Goal: Task Accomplishment & Management: Manage account settings

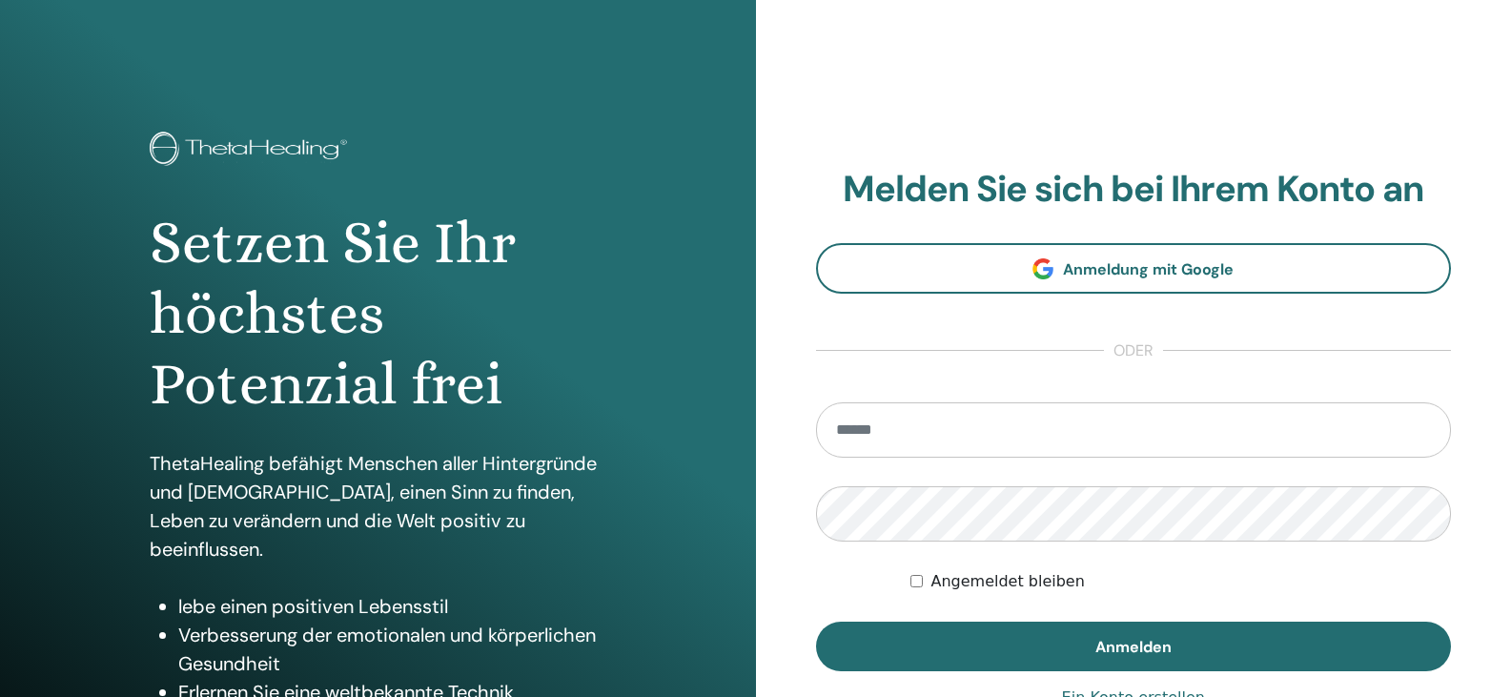
click at [951, 443] on input "email" at bounding box center [1134, 429] width 636 height 55
type input "**********"
click at [816, 622] on button "Anmelden" at bounding box center [1134, 647] width 636 height 50
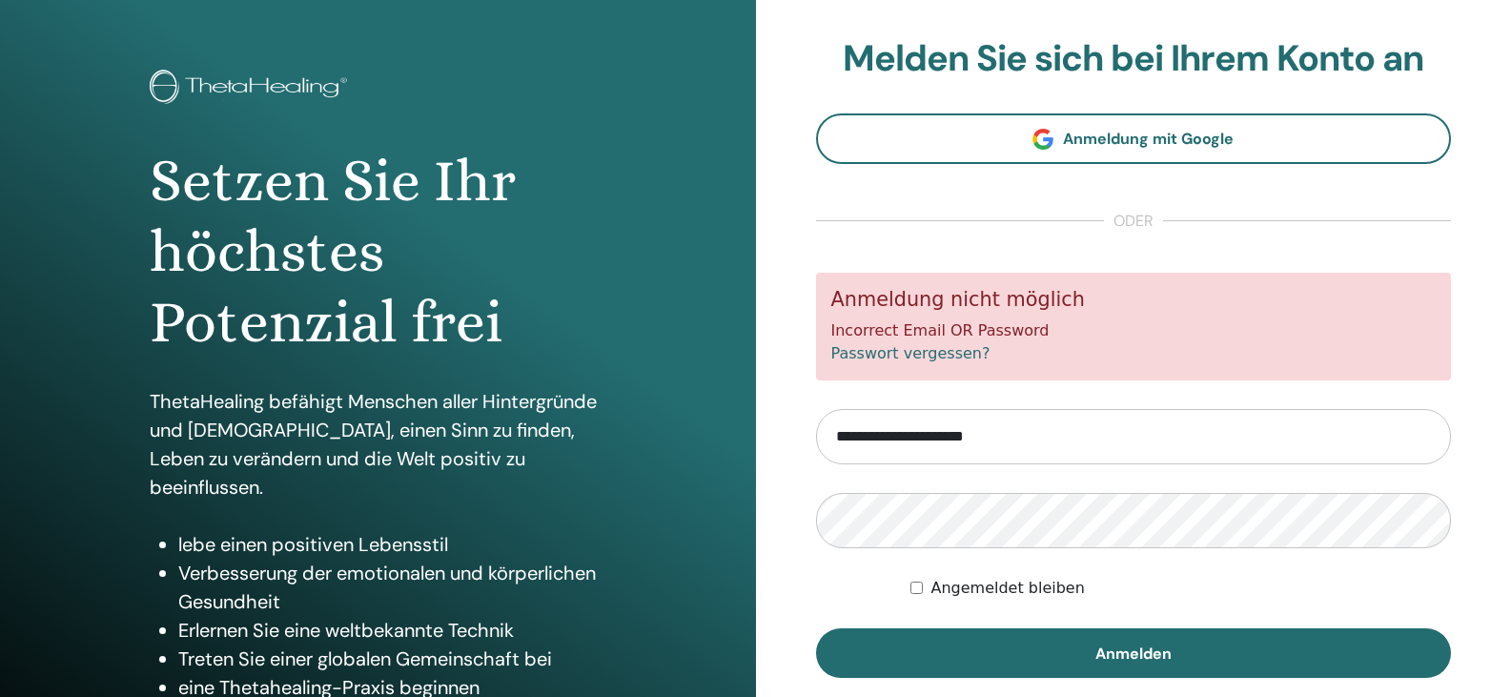
scroll to position [95, 0]
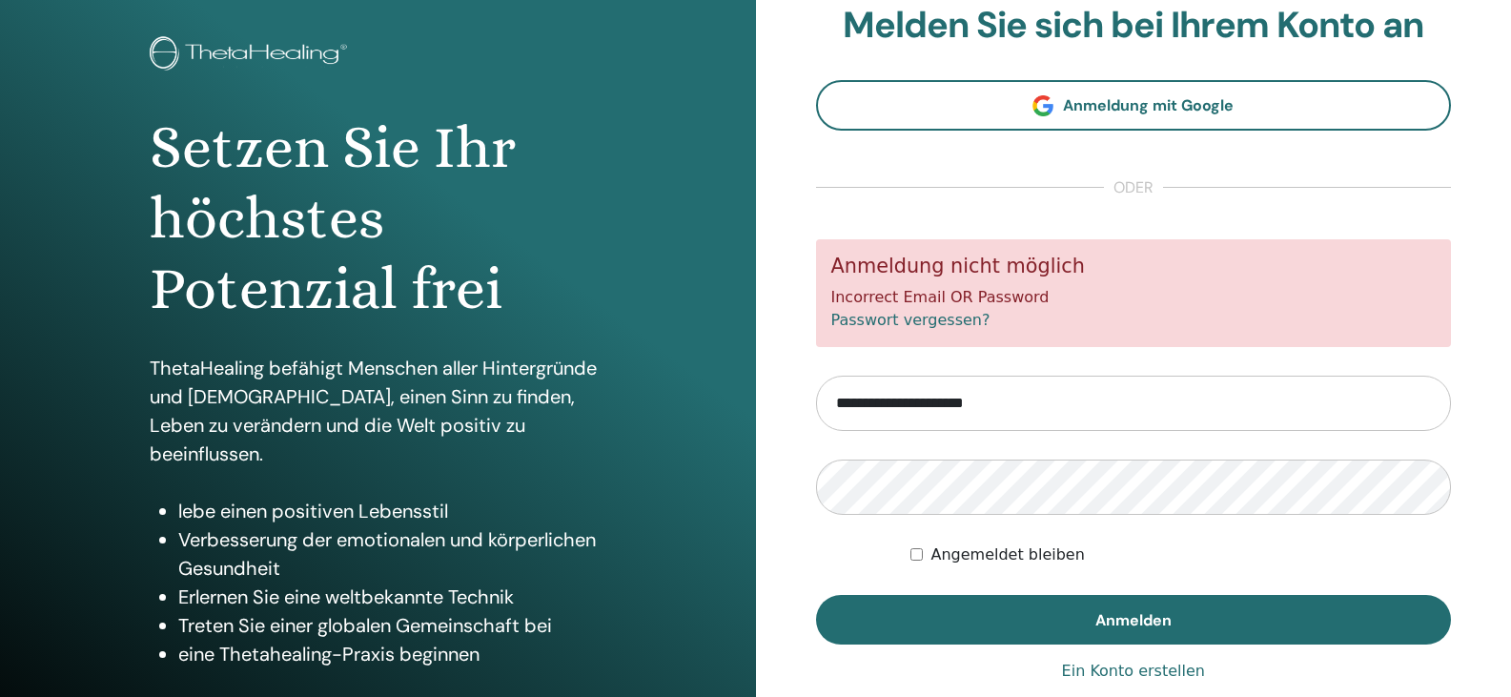
click at [919, 561] on div "Angemeldet bleiben" at bounding box center [1181, 555] width 541 height 23
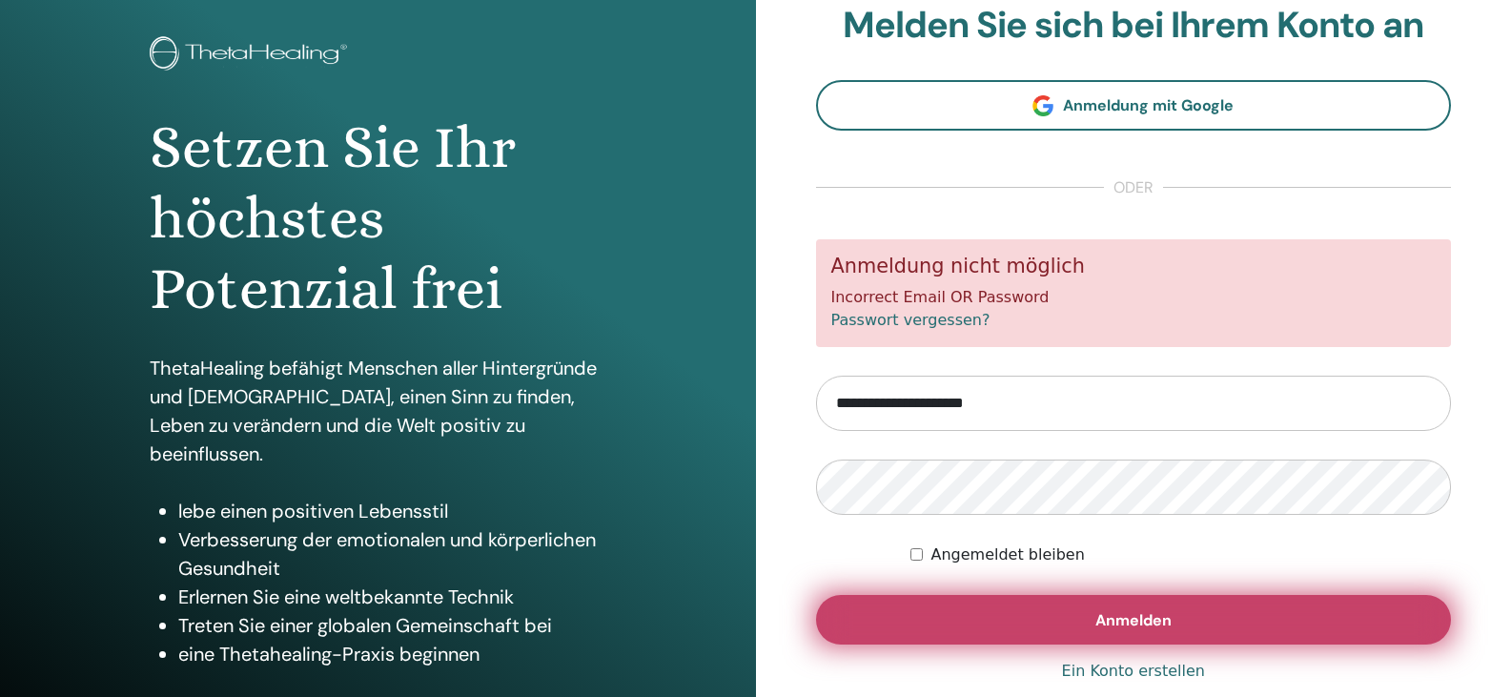
click at [1131, 619] on span "Anmelden" at bounding box center [1134, 620] width 76 height 20
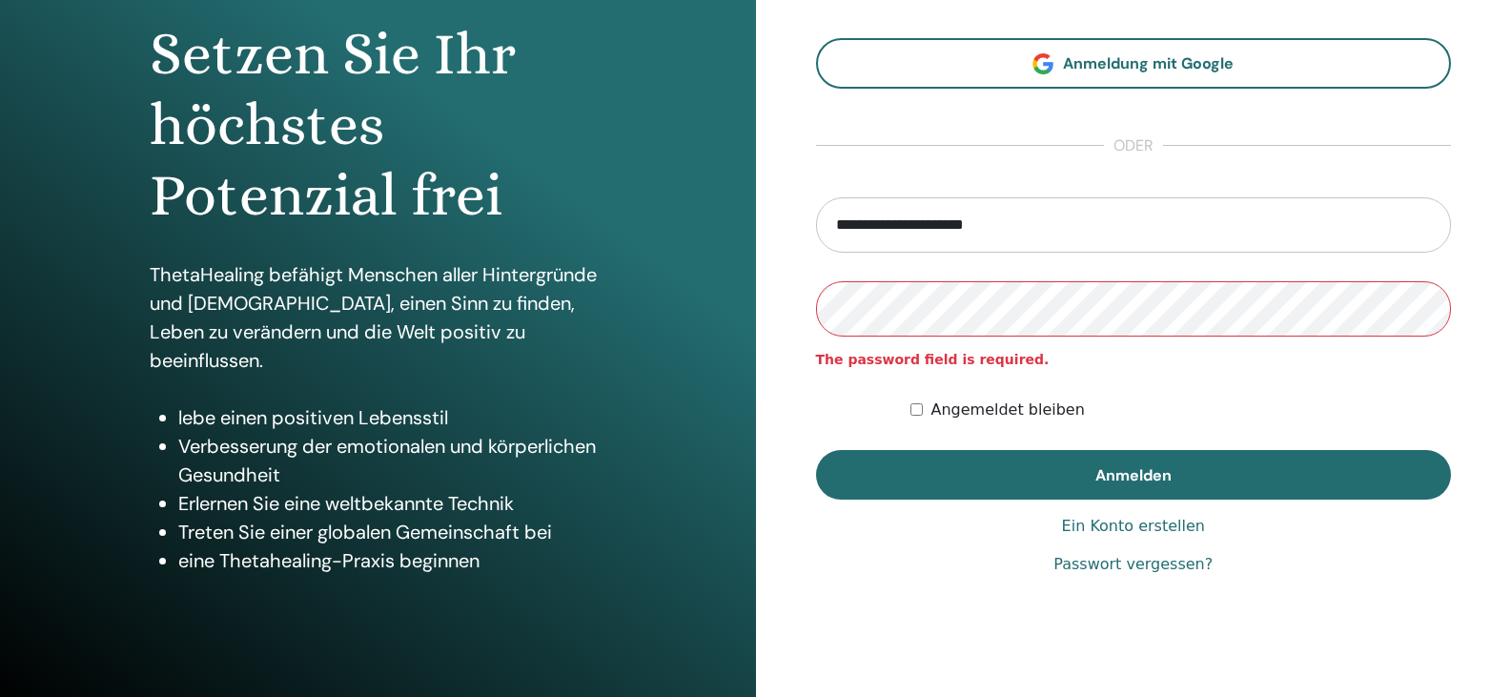
scroll to position [191, 0]
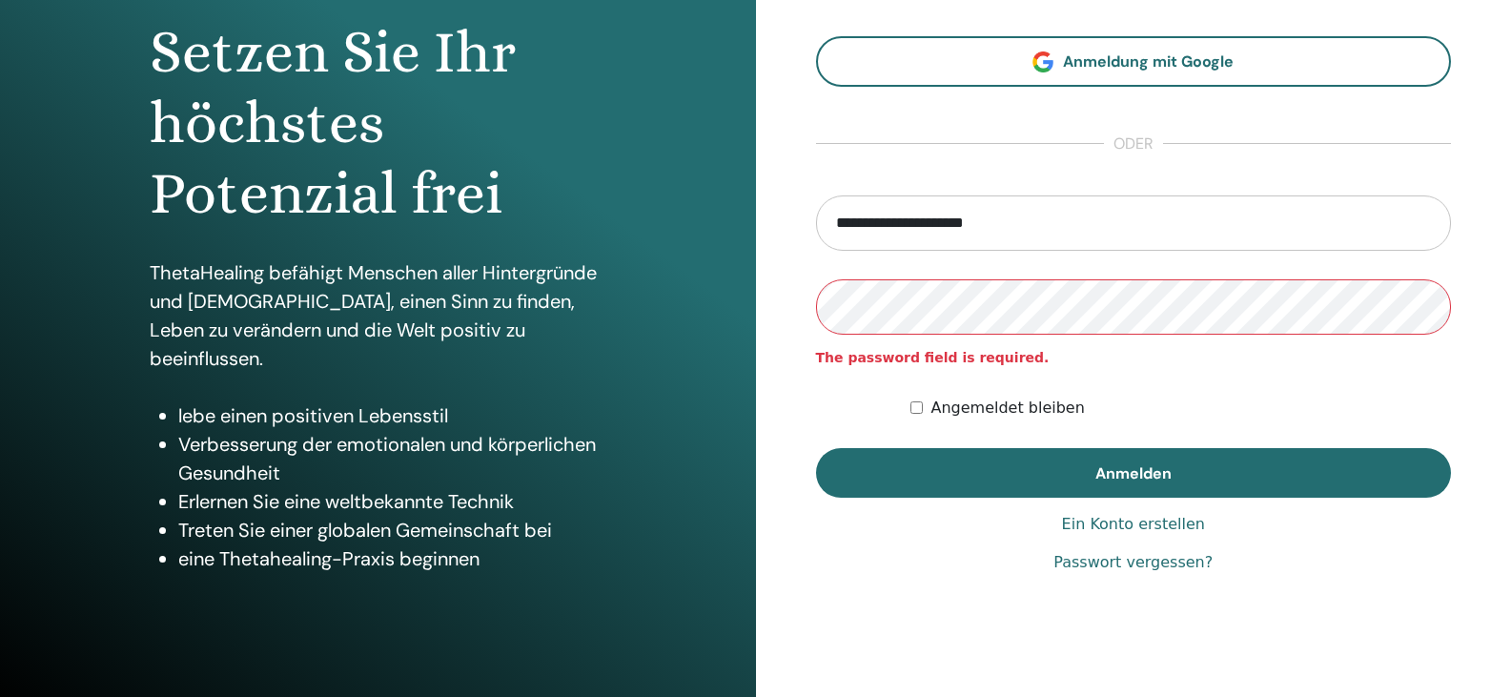
click at [1128, 565] on link "Passwort vergessen?" at bounding box center [1133, 562] width 159 height 23
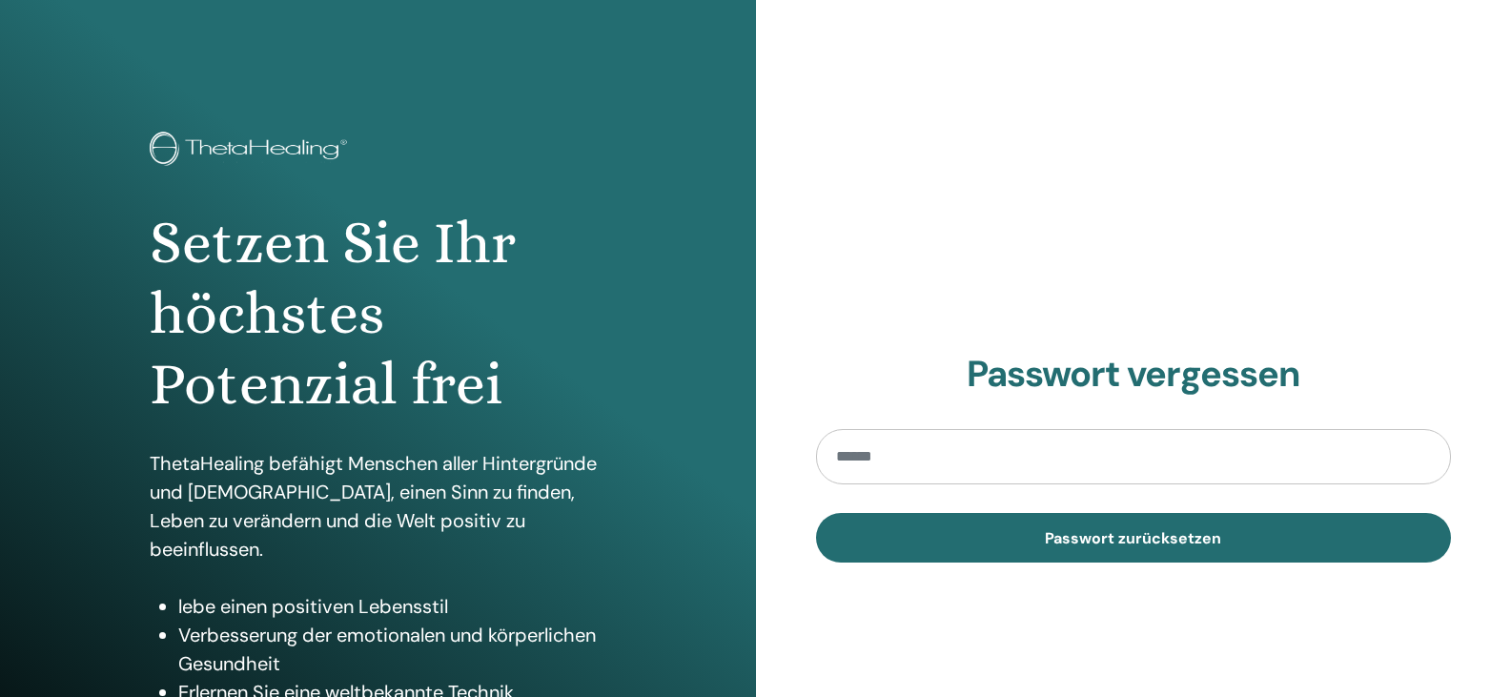
click at [937, 454] on input "email" at bounding box center [1134, 456] width 636 height 55
type input "**********"
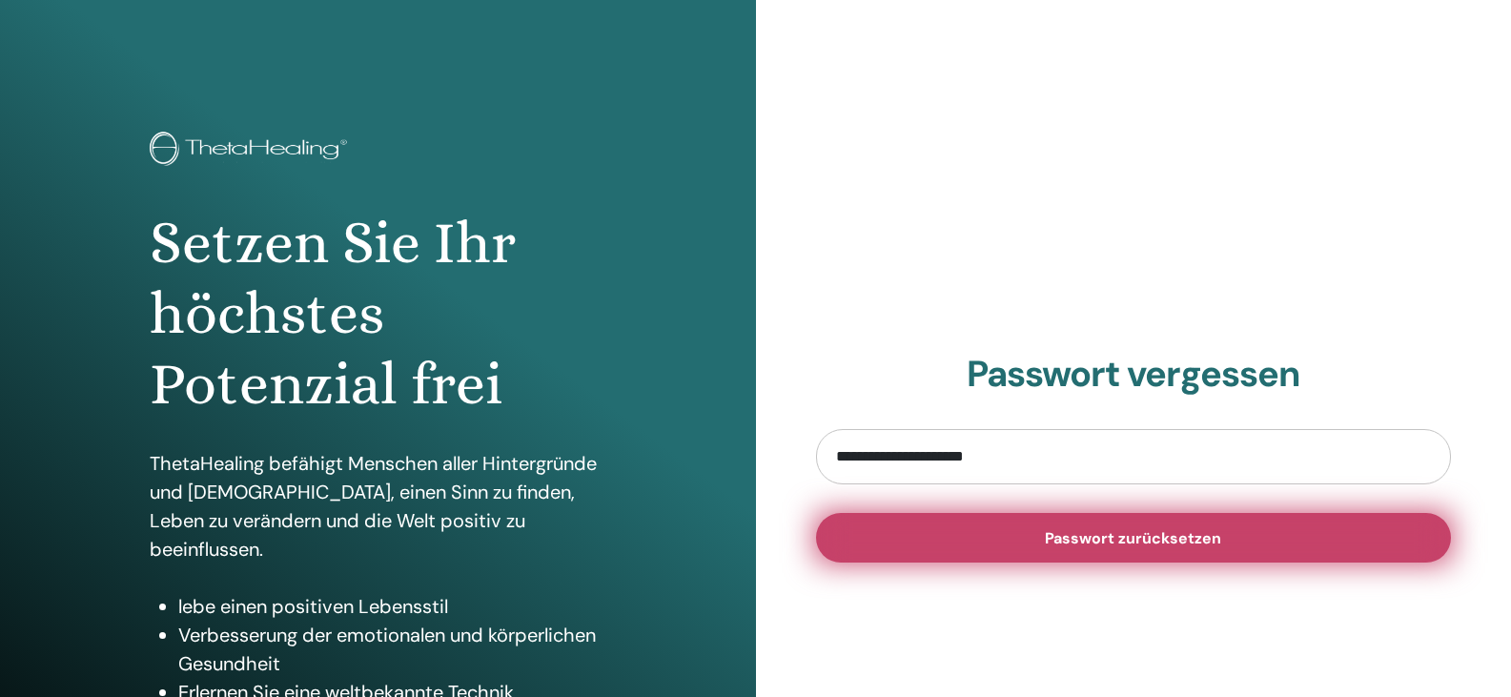
click at [1113, 531] on span "Passwort zurücksetzen" at bounding box center [1133, 538] width 176 height 20
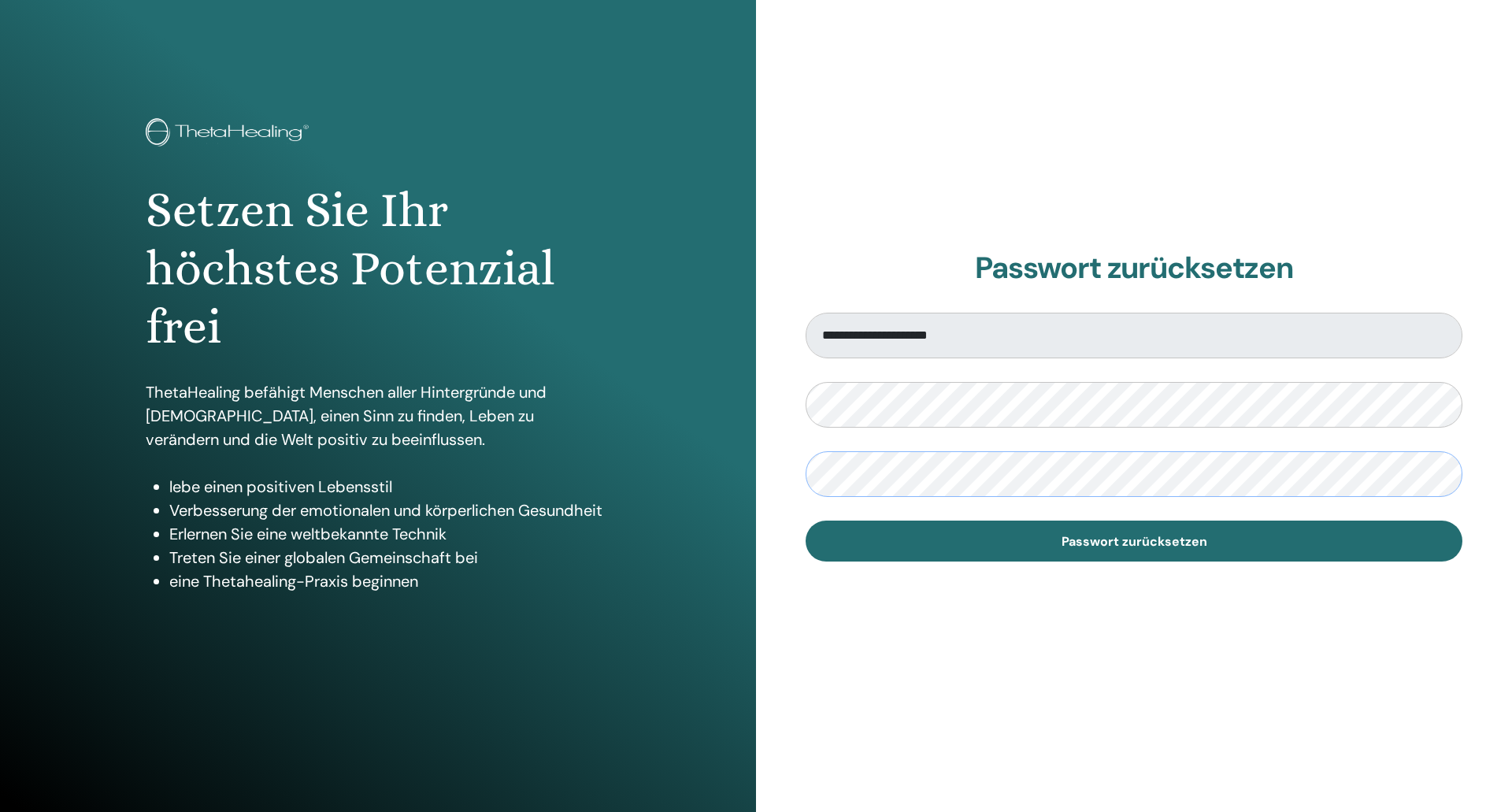
click at [805, 520] on button "Passwort zurücksetzen" at bounding box center [1133, 541] width 656 height 41
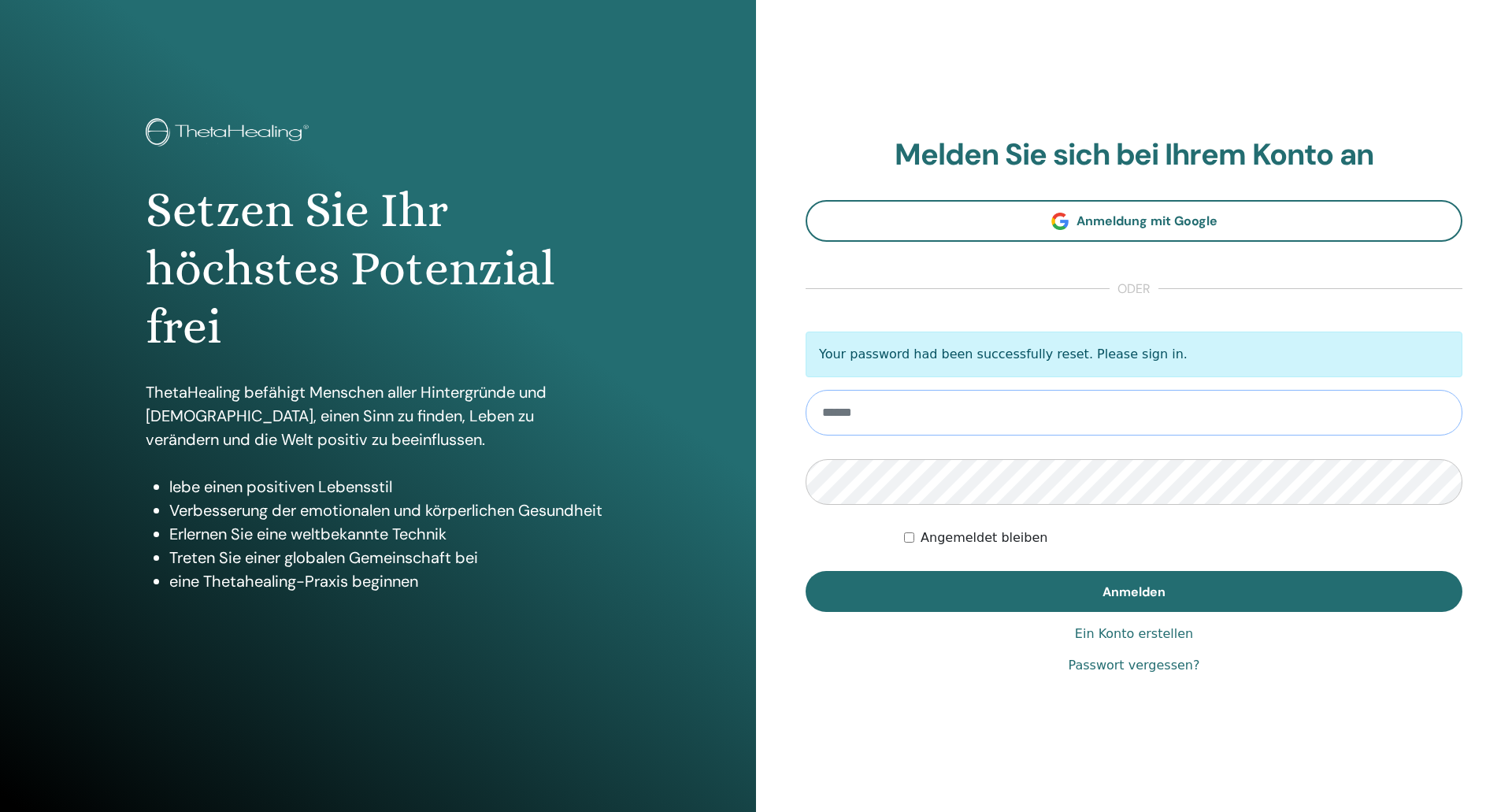
click at [904, 406] on input "email" at bounding box center [1133, 412] width 656 height 45
type input "**********"
click at [805, 571] on button "Anmelden" at bounding box center [1133, 591] width 656 height 41
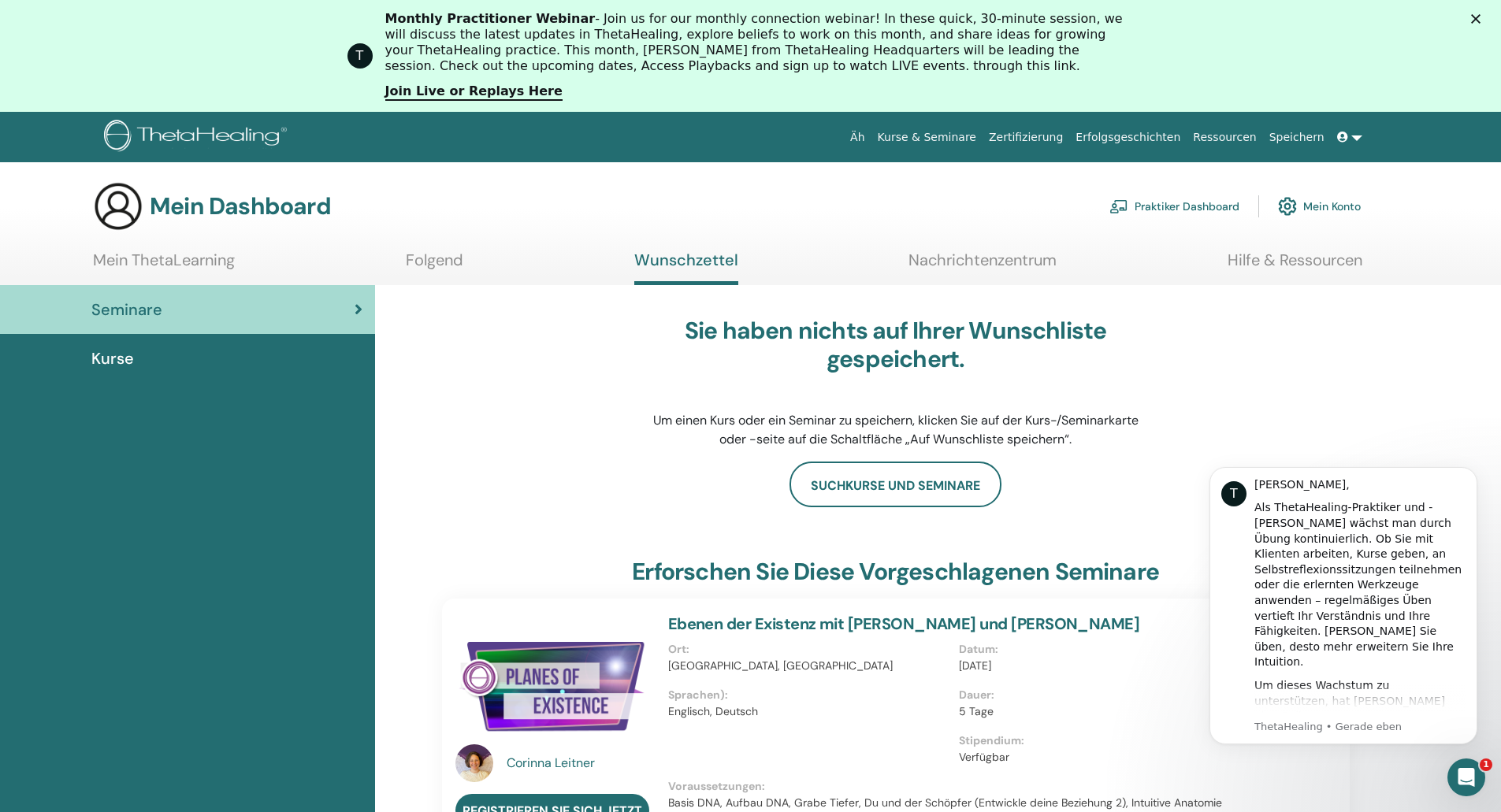
click at [1237, 452] on body "T Hallo Christine, Als ThetaHealing-Praktiker und -Lehrer wächst man durch Übun…" at bounding box center [1344, 606] width 303 height 314
click at [1473, 472] on icon "Benachrichtigung schließen" at bounding box center [1472, 471] width 6 height 6
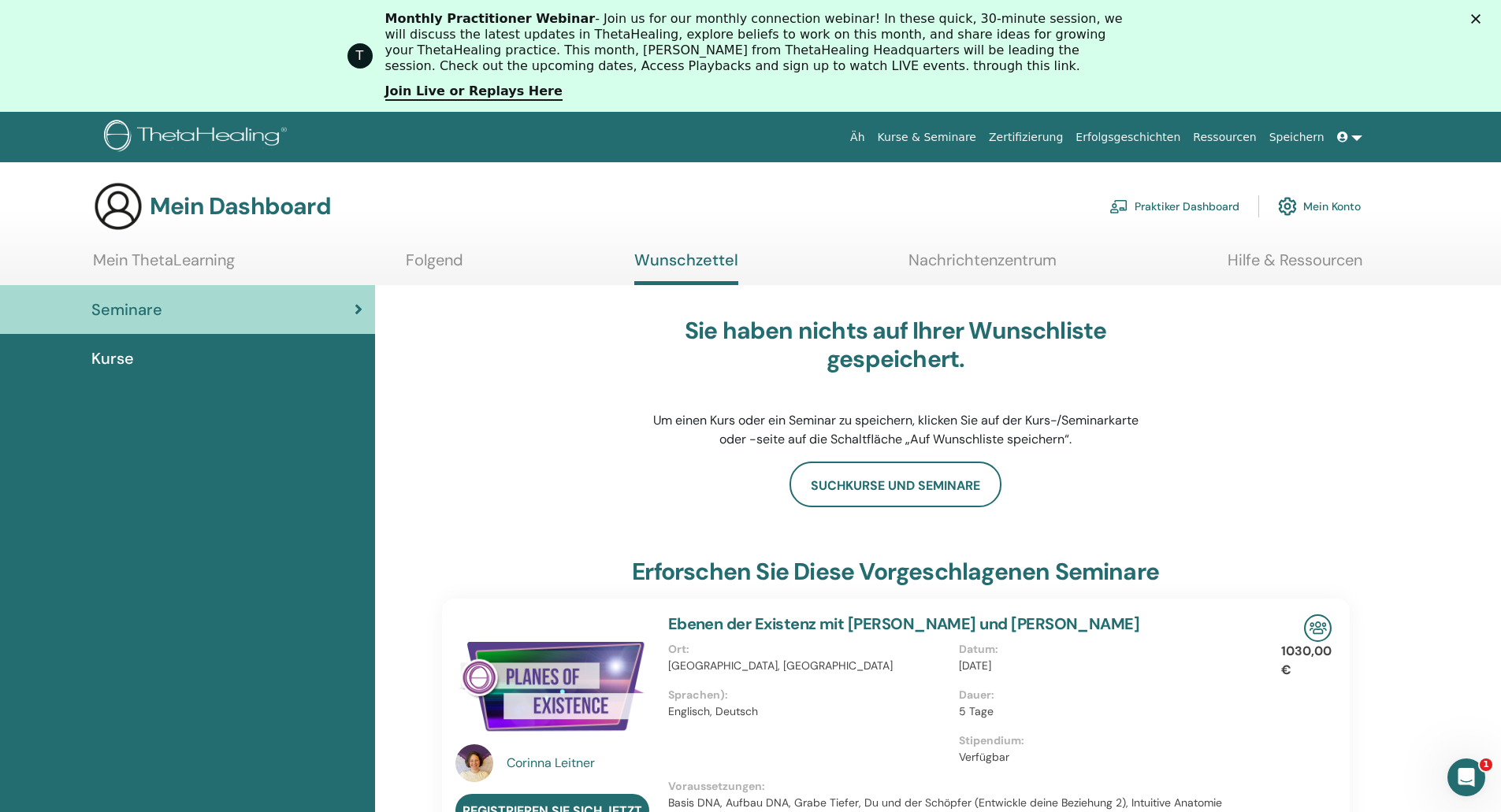
click at [1320, 202] on font "Mein Konto" at bounding box center [1332, 207] width 58 height 14
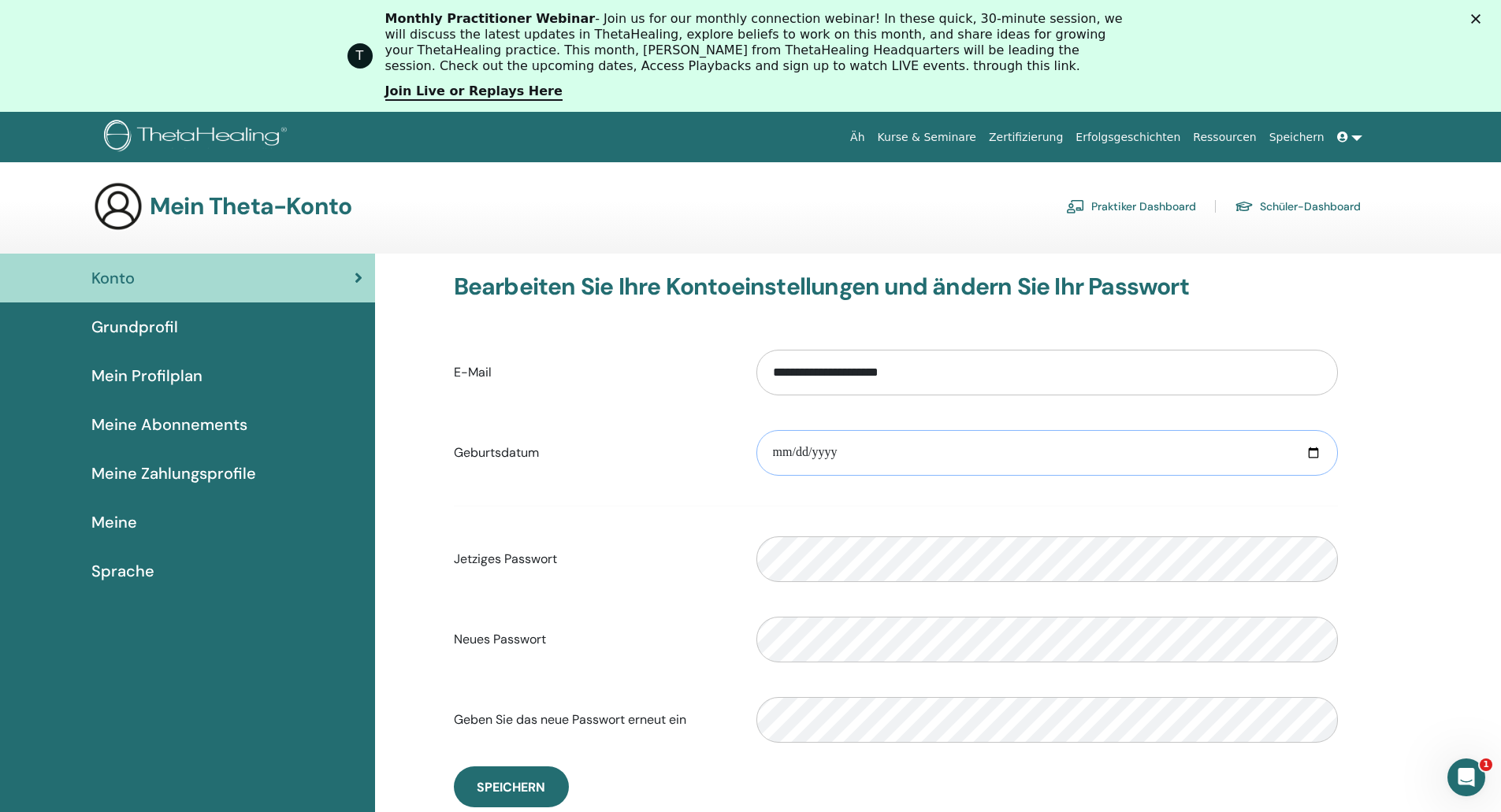
click at [770, 451] on input "date" at bounding box center [1047, 453] width 582 height 45
type input "**********"
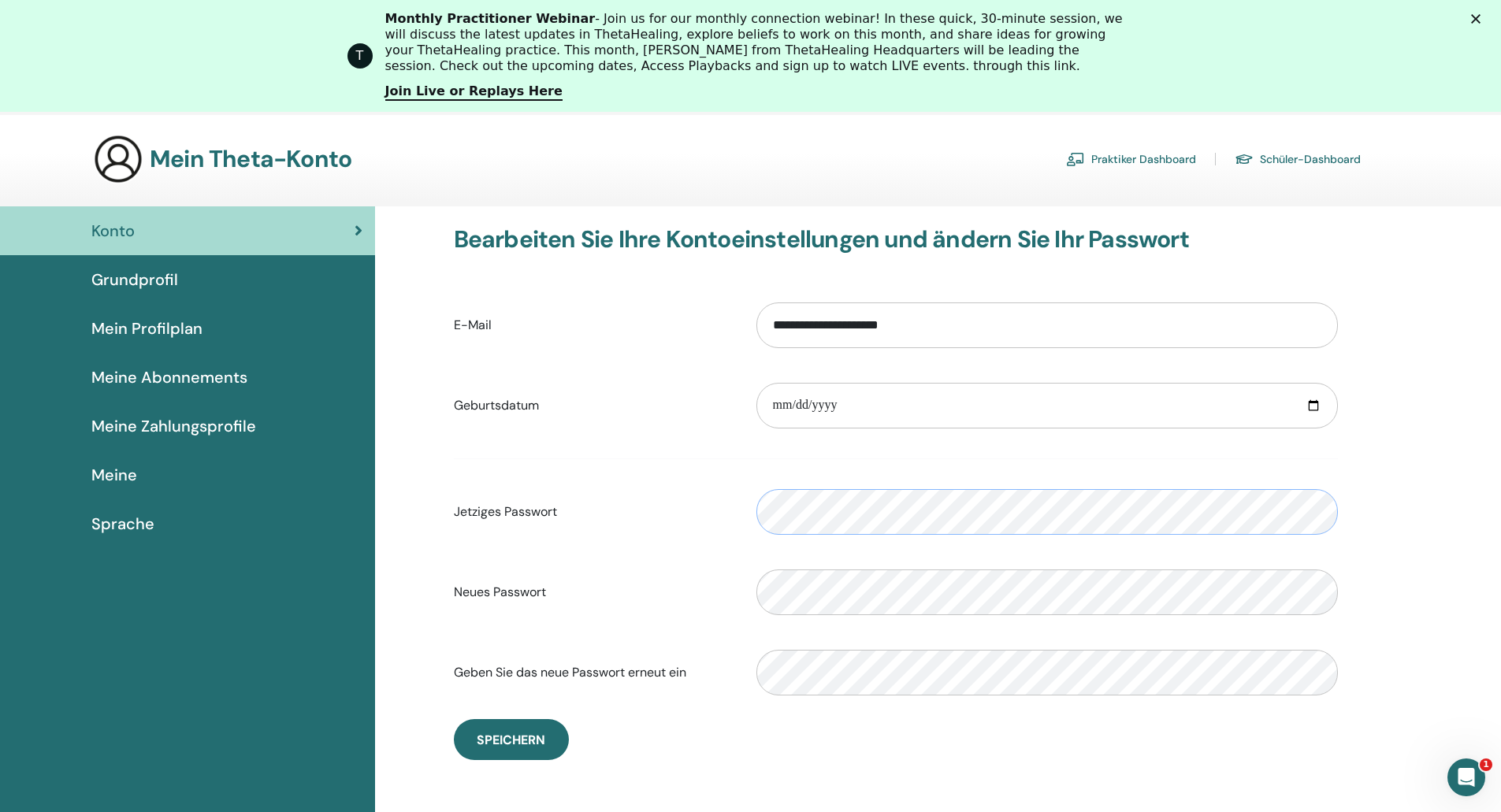
scroll to position [192, 0]
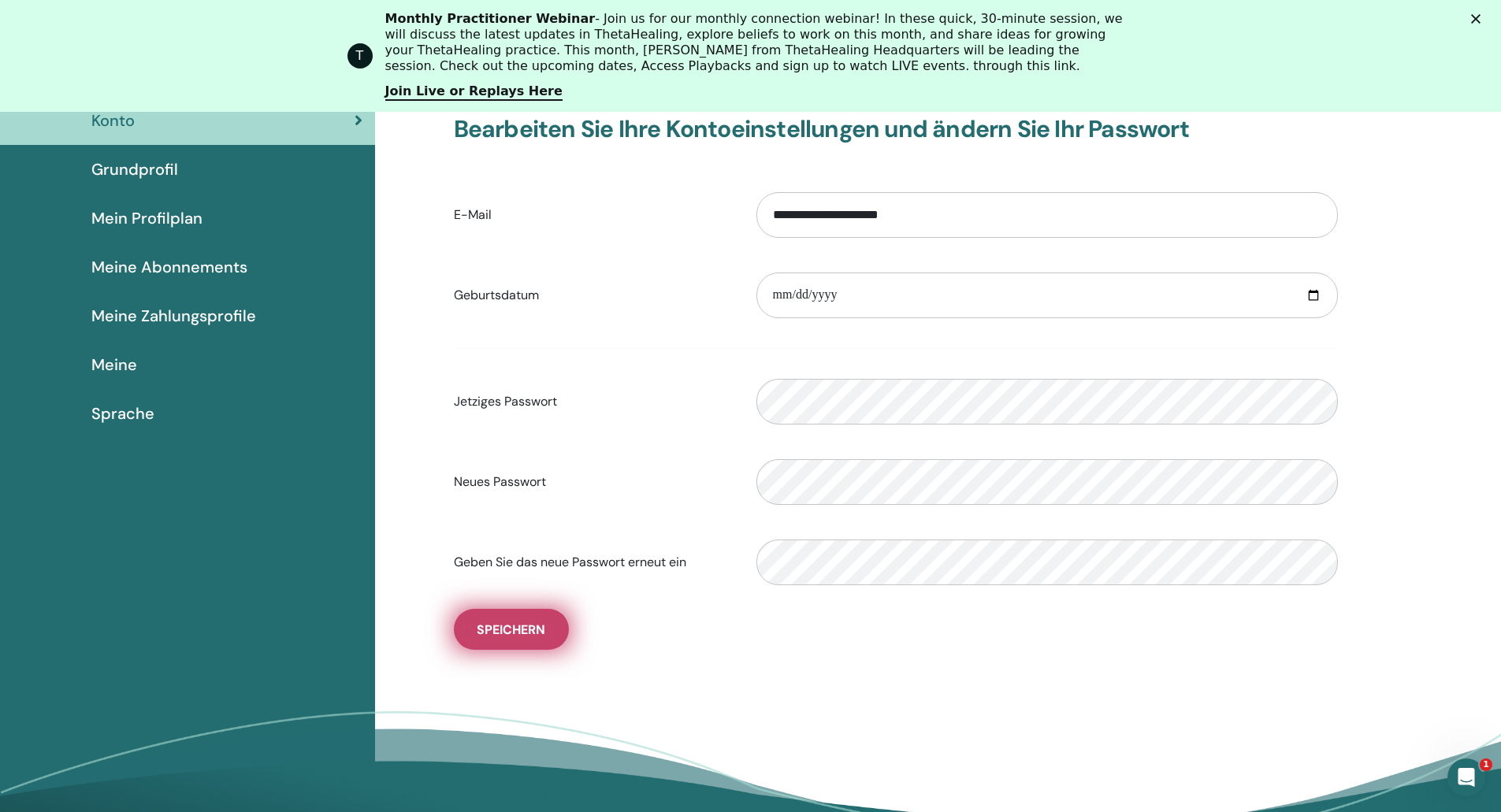
click at [502, 619] on button "Speichern" at bounding box center [511, 629] width 115 height 41
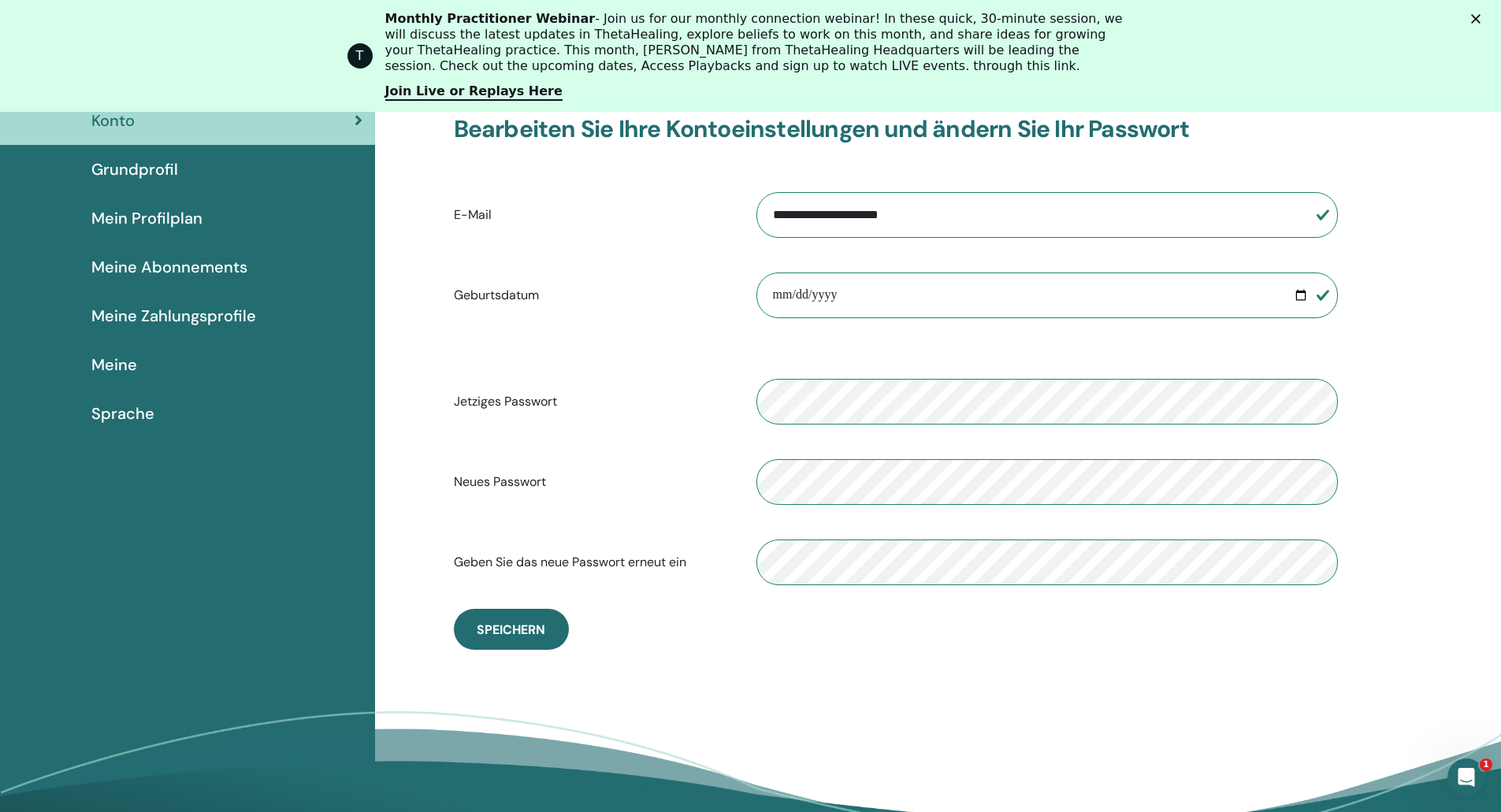
click at [159, 218] on font "Mein Profilplan" at bounding box center [147, 218] width 111 height 21
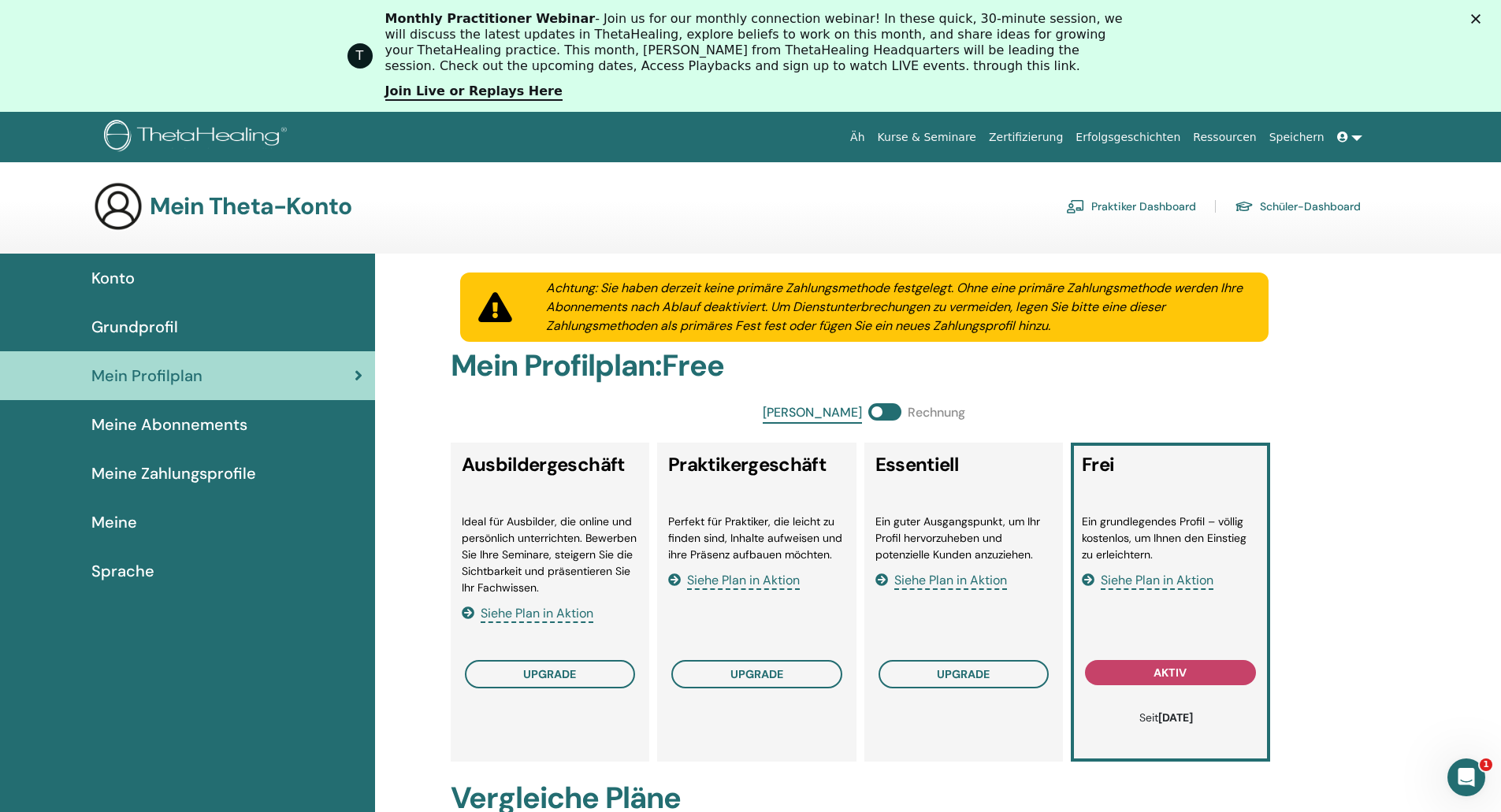
click at [1191, 579] on font "Siehe Plan in Aktion" at bounding box center [1157, 580] width 112 height 17
click at [1063, 140] on font "Zertifizierung" at bounding box center [1027, 136] width 74 height 12
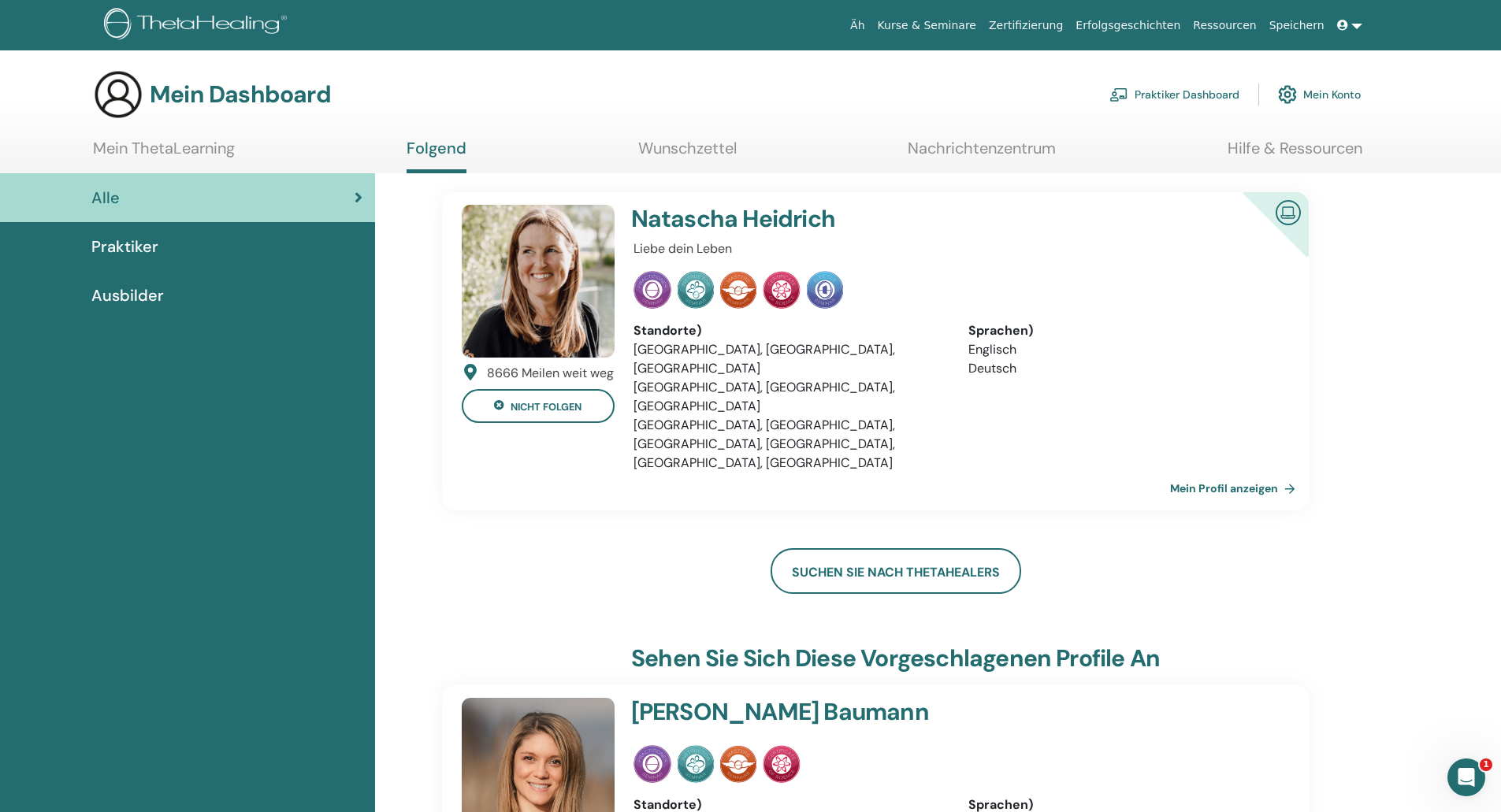
click at [1349, 25] on span at bounding box center [1344, 25] width 14 height 12
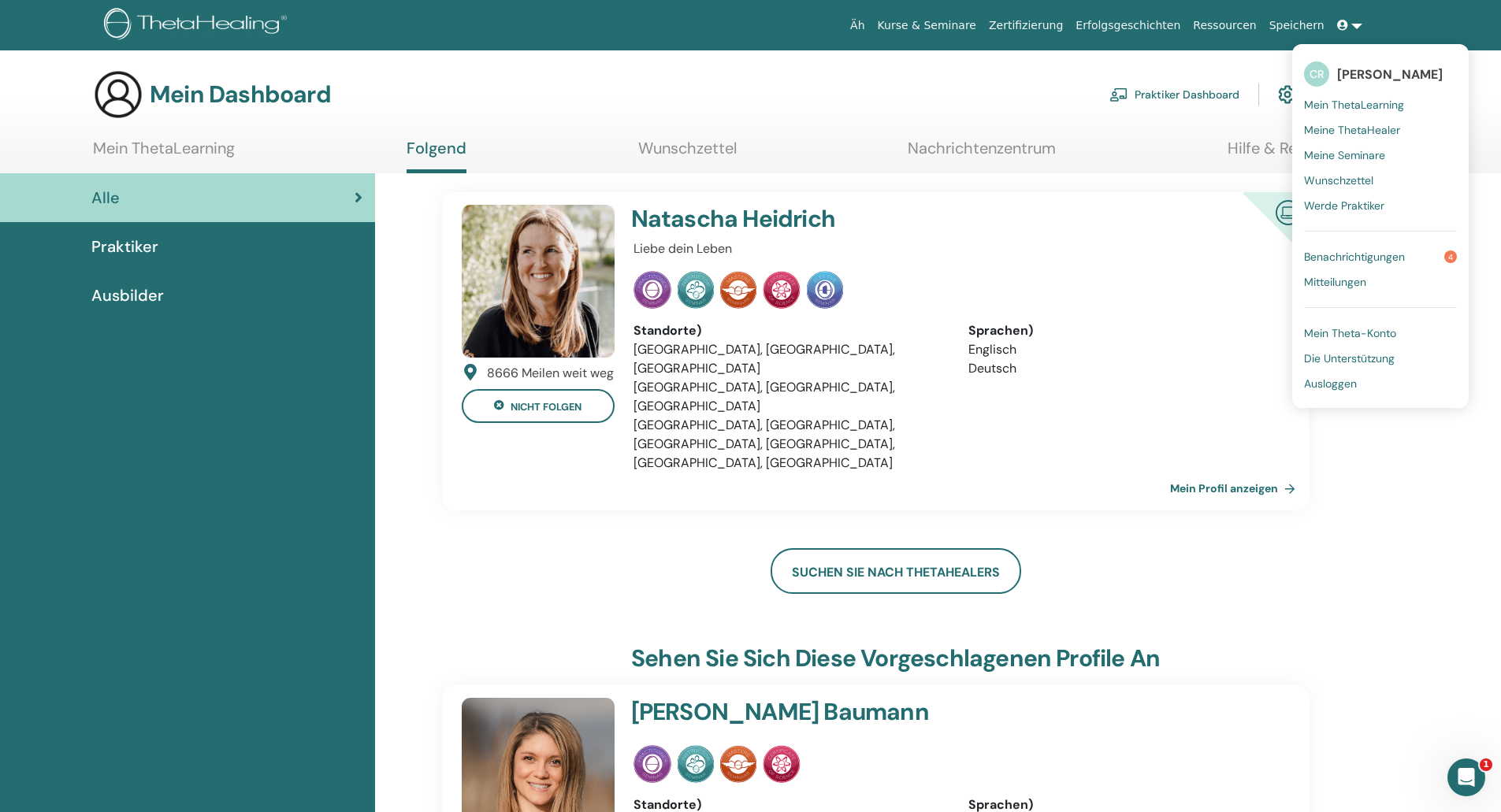
click at [1339, 200] on font "Werde Praktiker" at bounding box center [1344, 205] width 80 height 14
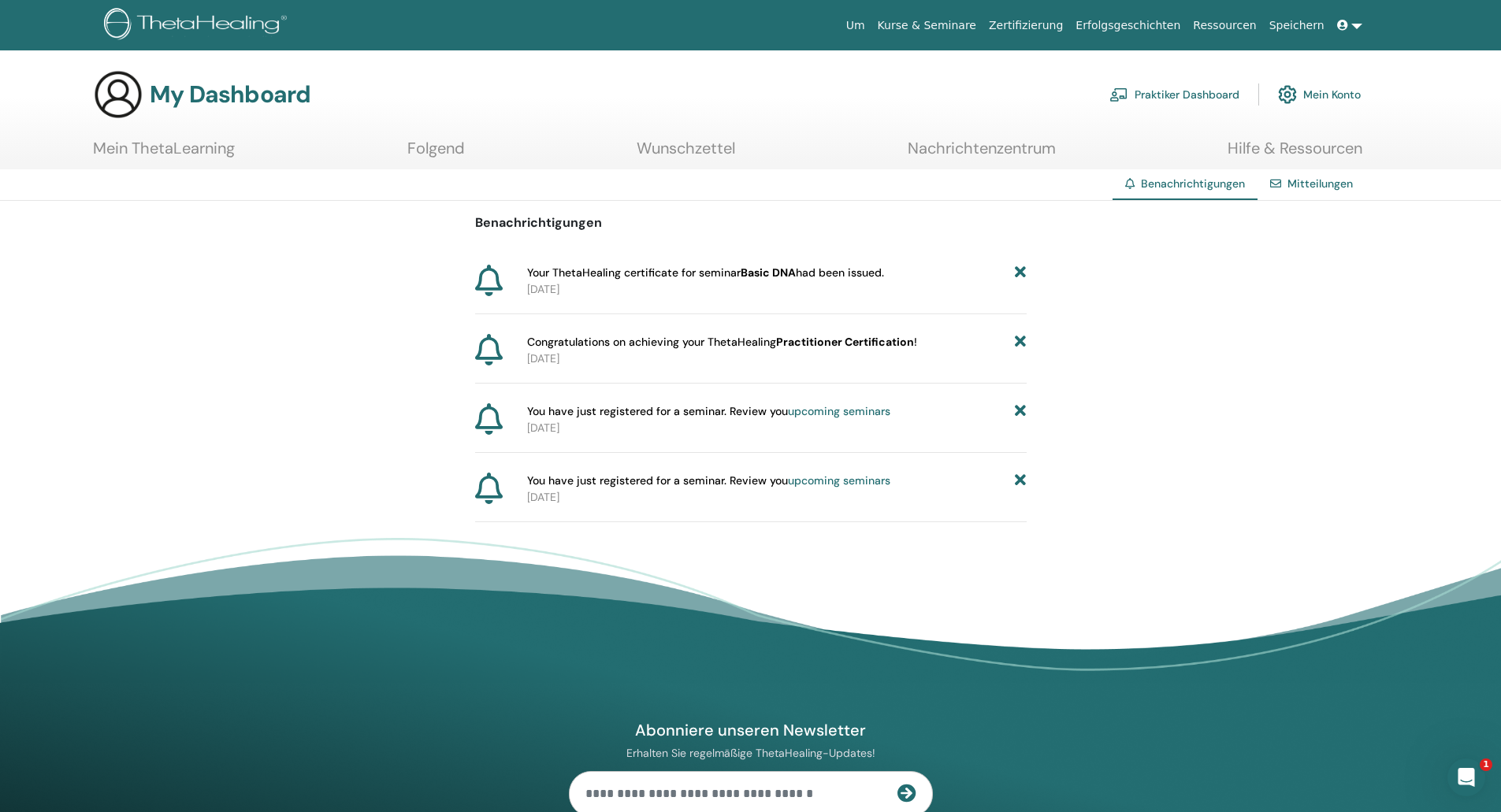
click at [672, 268] on span "Your ThetaHealing certificate for seminar Basic DNA had been issued." at bounding box center [706, 273] width 357 height 17
click at [216, 152] on link "Mein ThetaLearning" at bounding box center [164, 154] width 142 height 31
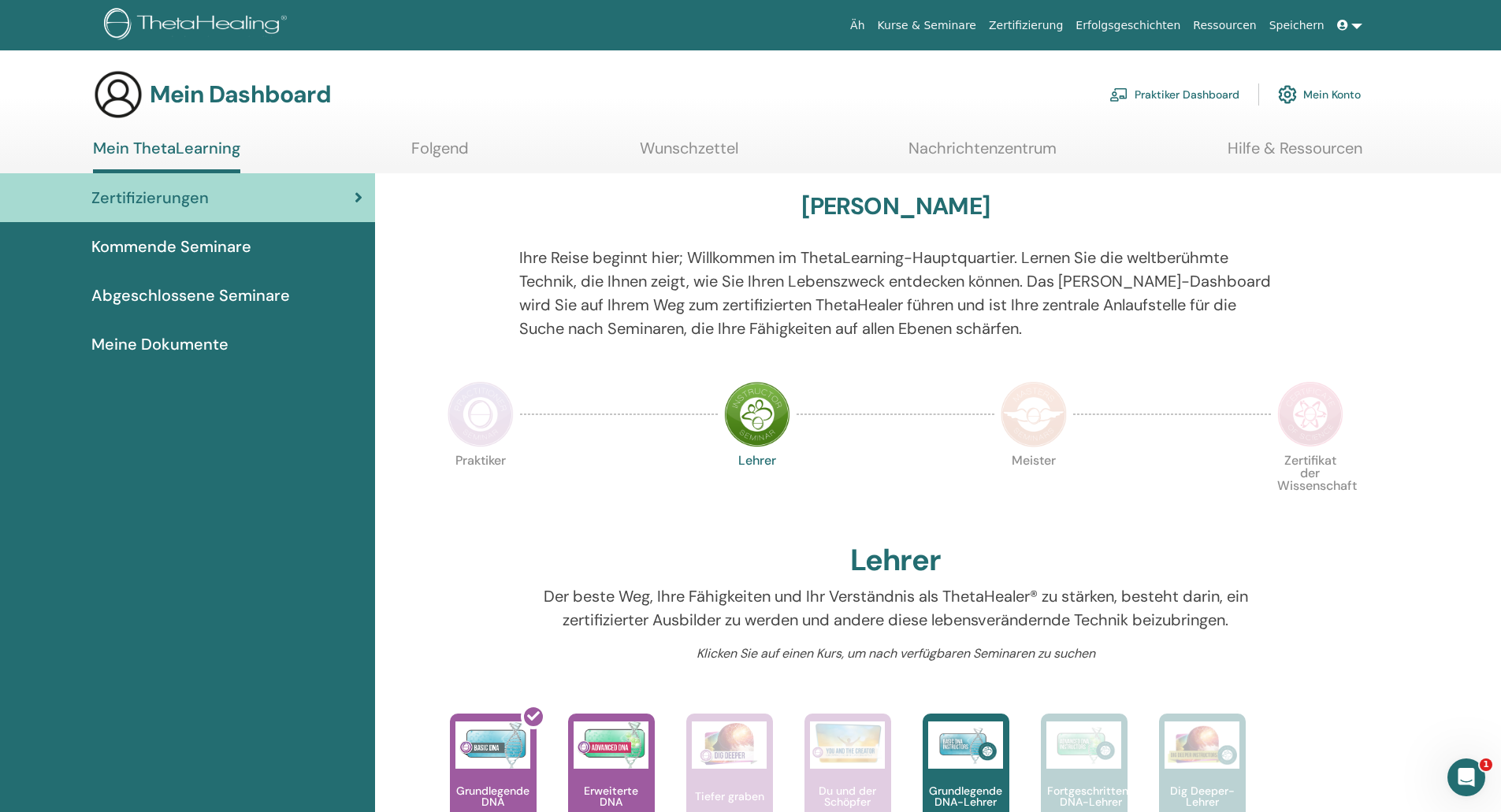
click at [972, 24] on font "Kurse & Seminare" at bounding box center [927, 25] width 98 height 12
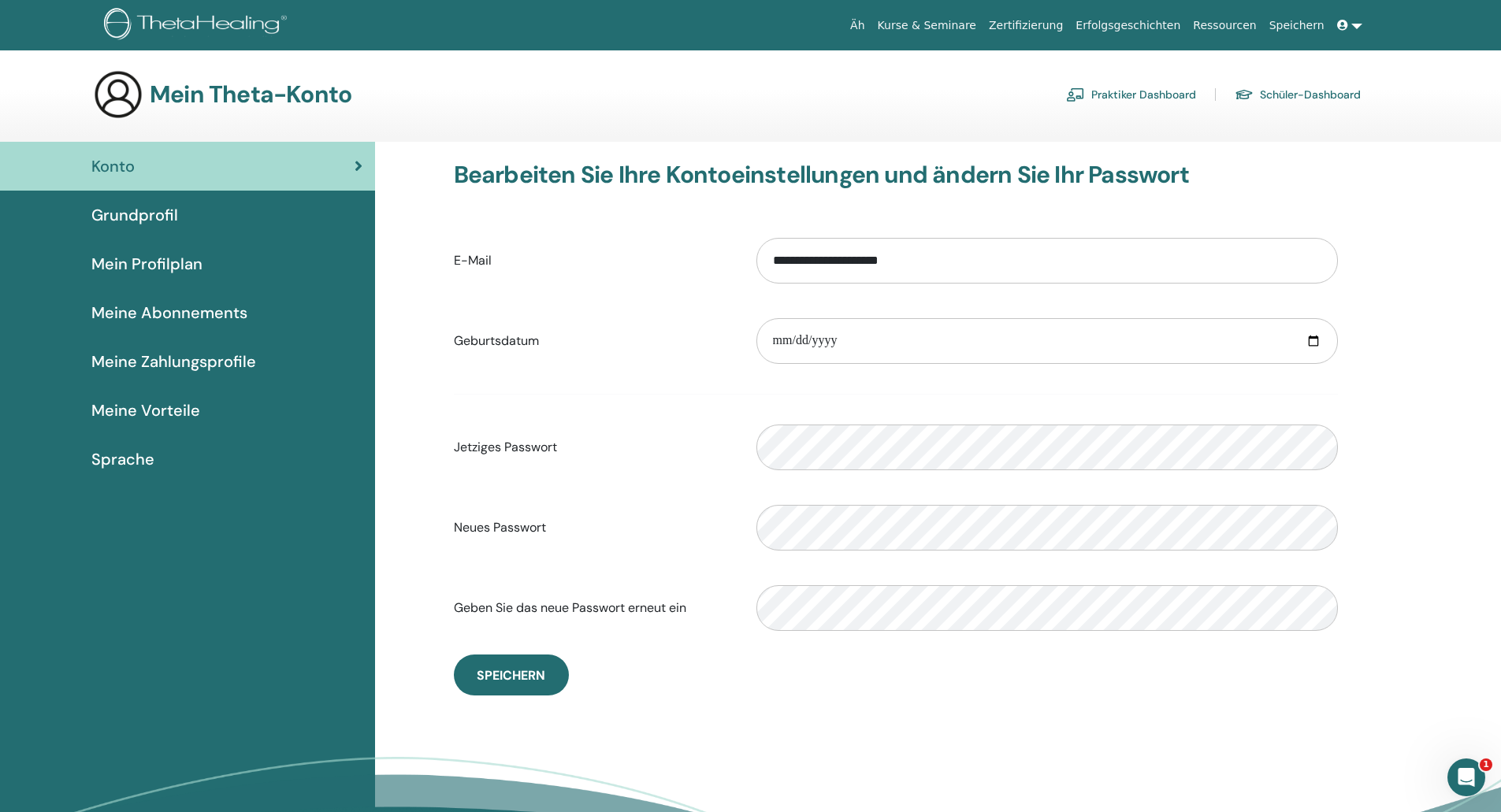
click at [148, 262] on font "Mein Profilplan" at bounding box center [147, 264] width 111 height 21
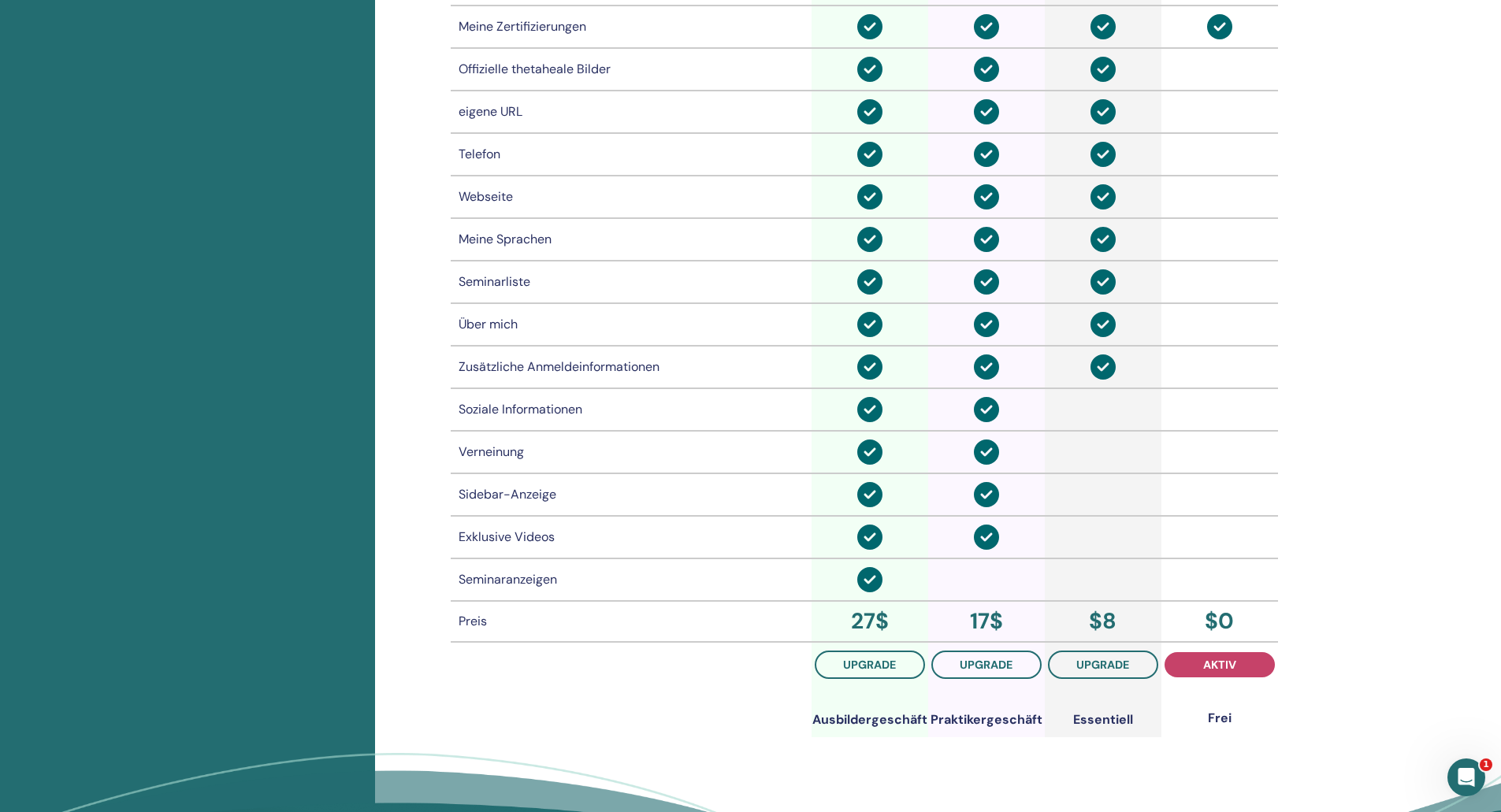
scroll to position [980, 0]
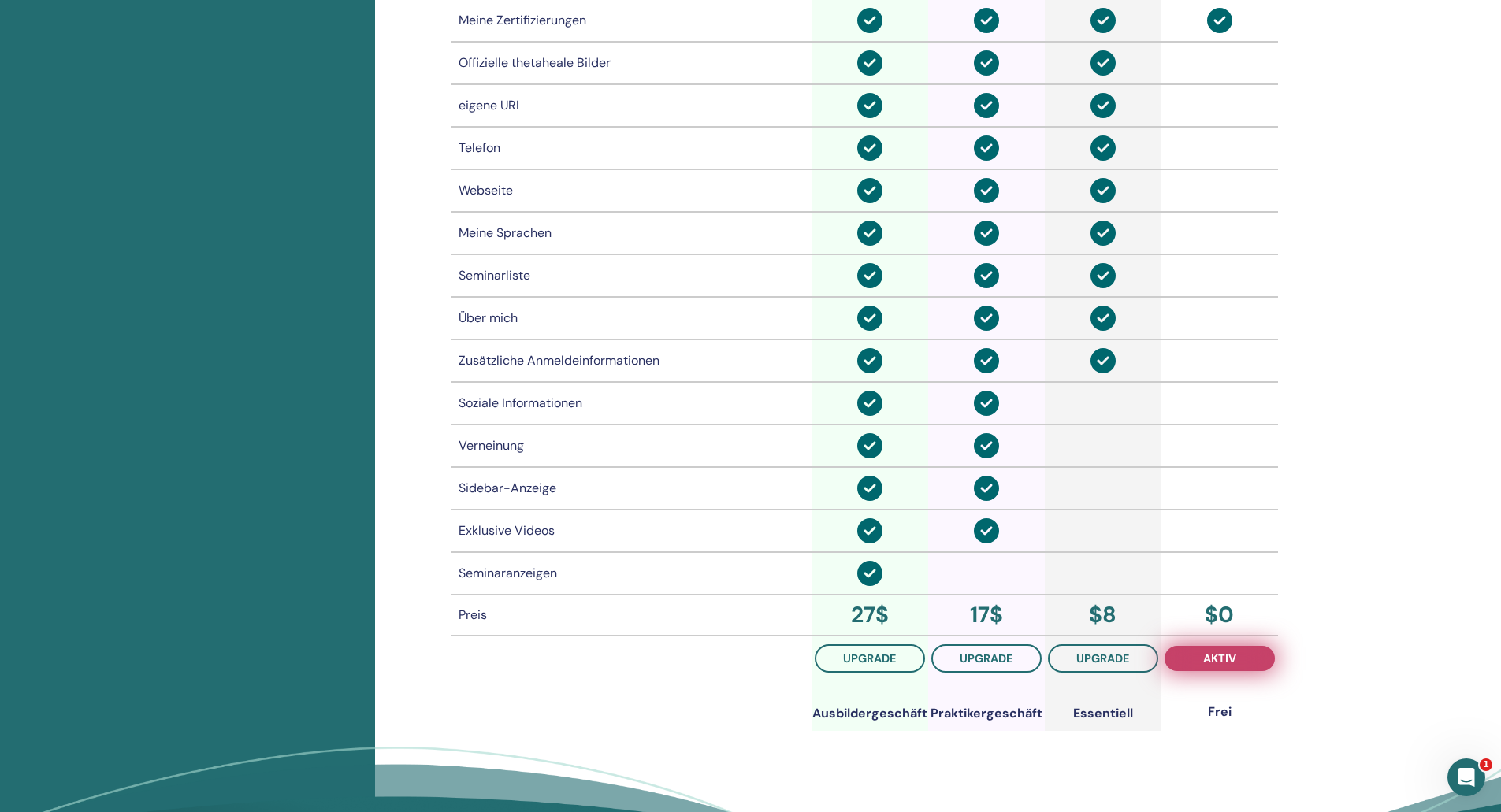
click at [1215, 658] on font "aktiv" at bounding box center [1220, 658] width 33 height 14
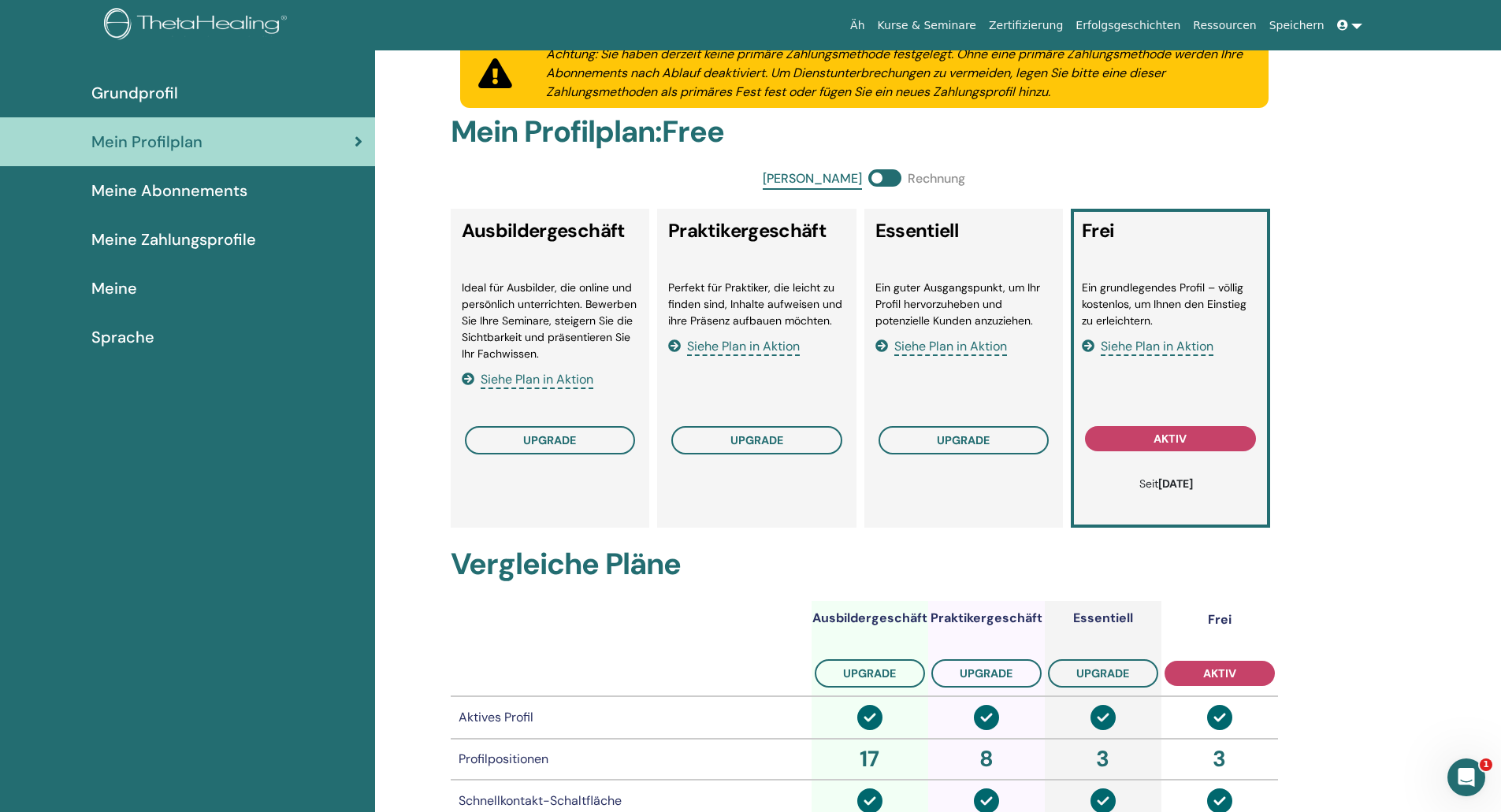
scroll to position [0, 0]
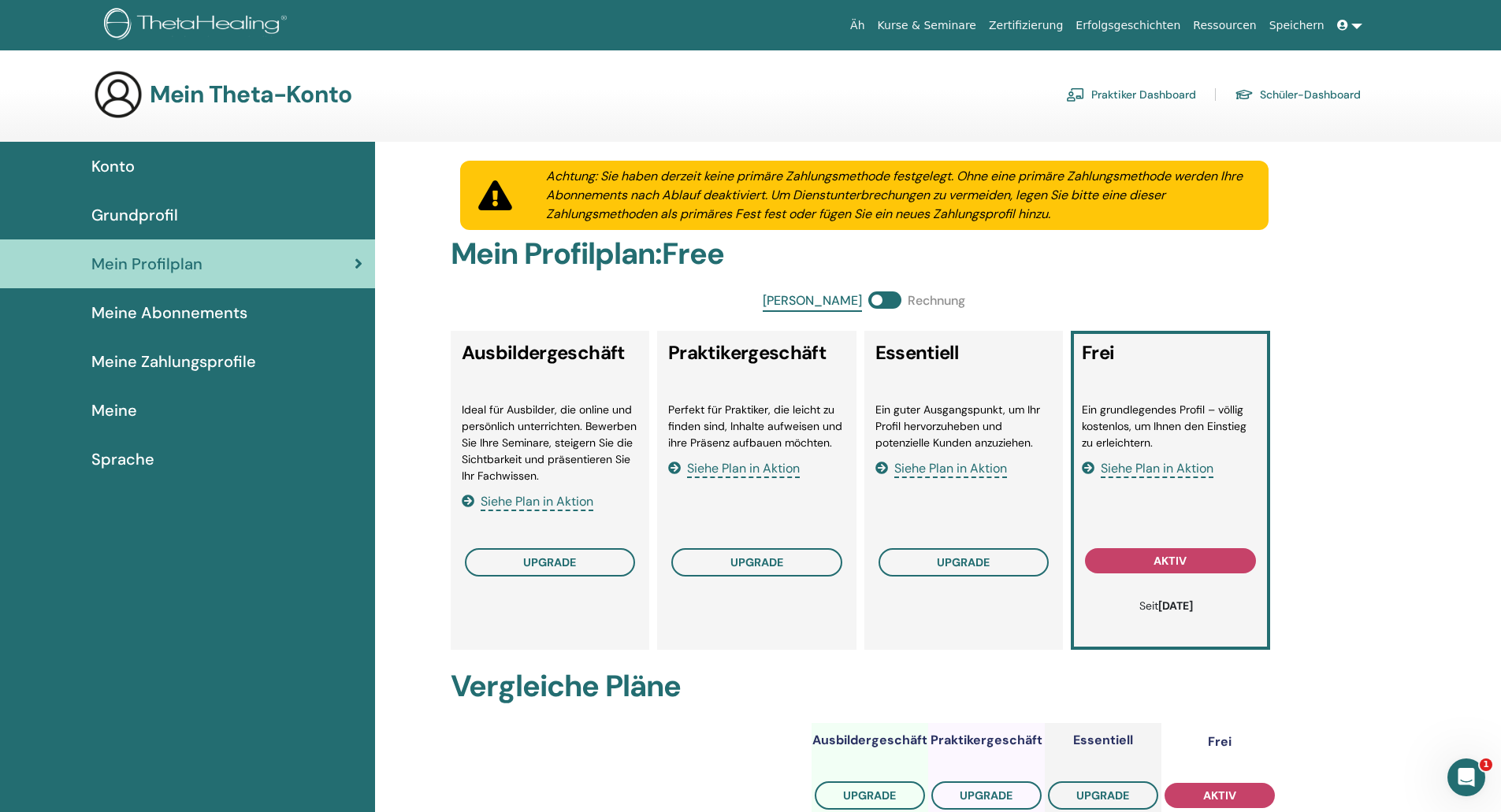
click at [1353, 24] on link at bounding box center [1351, 25] width 38 height 29
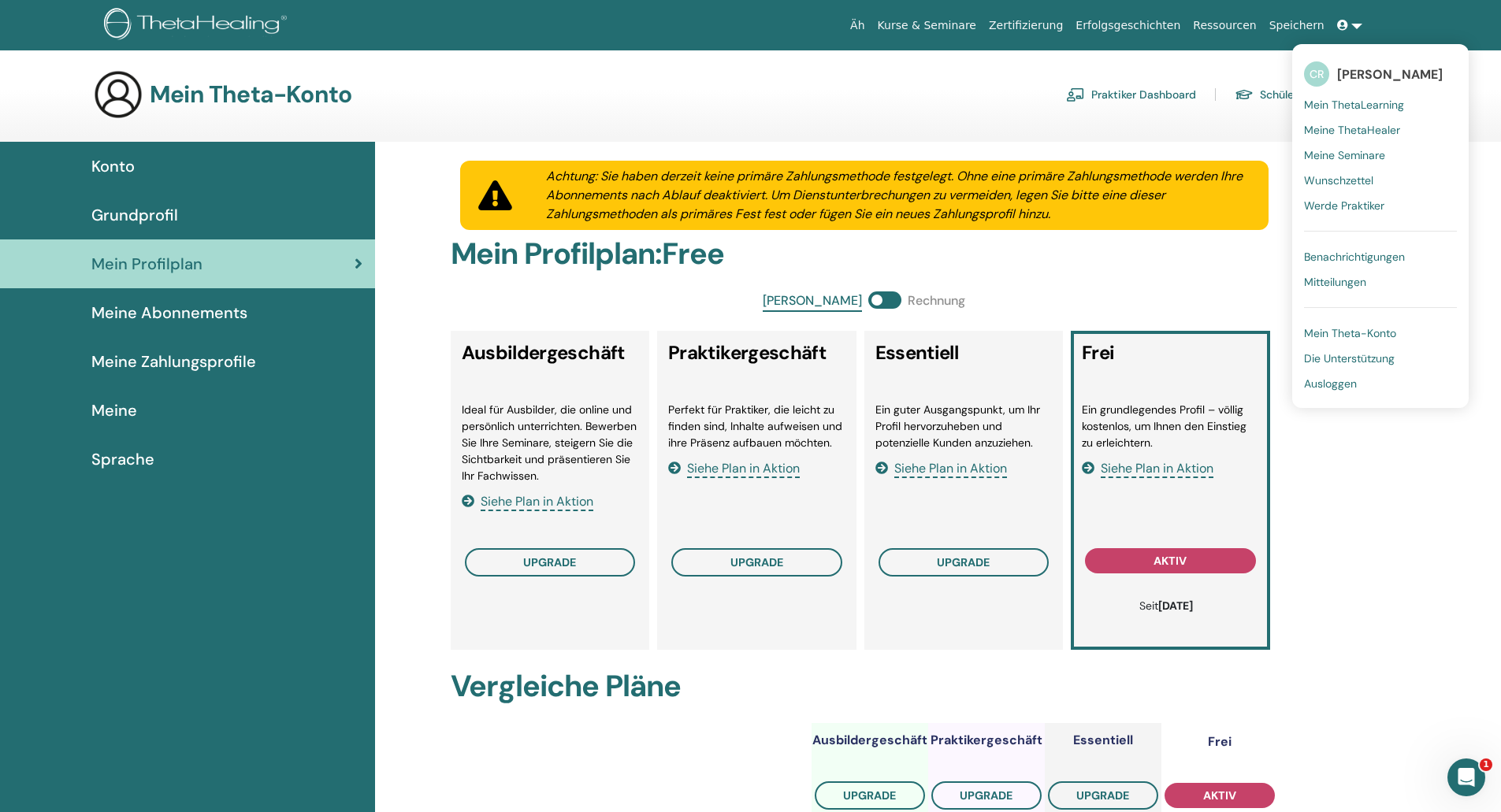
click at [872, 130] on section "Mein Theta-Konto Praktiker Dashboard Schüler-Dashboard" at bounding box center [750, 106] width 1501 height 73
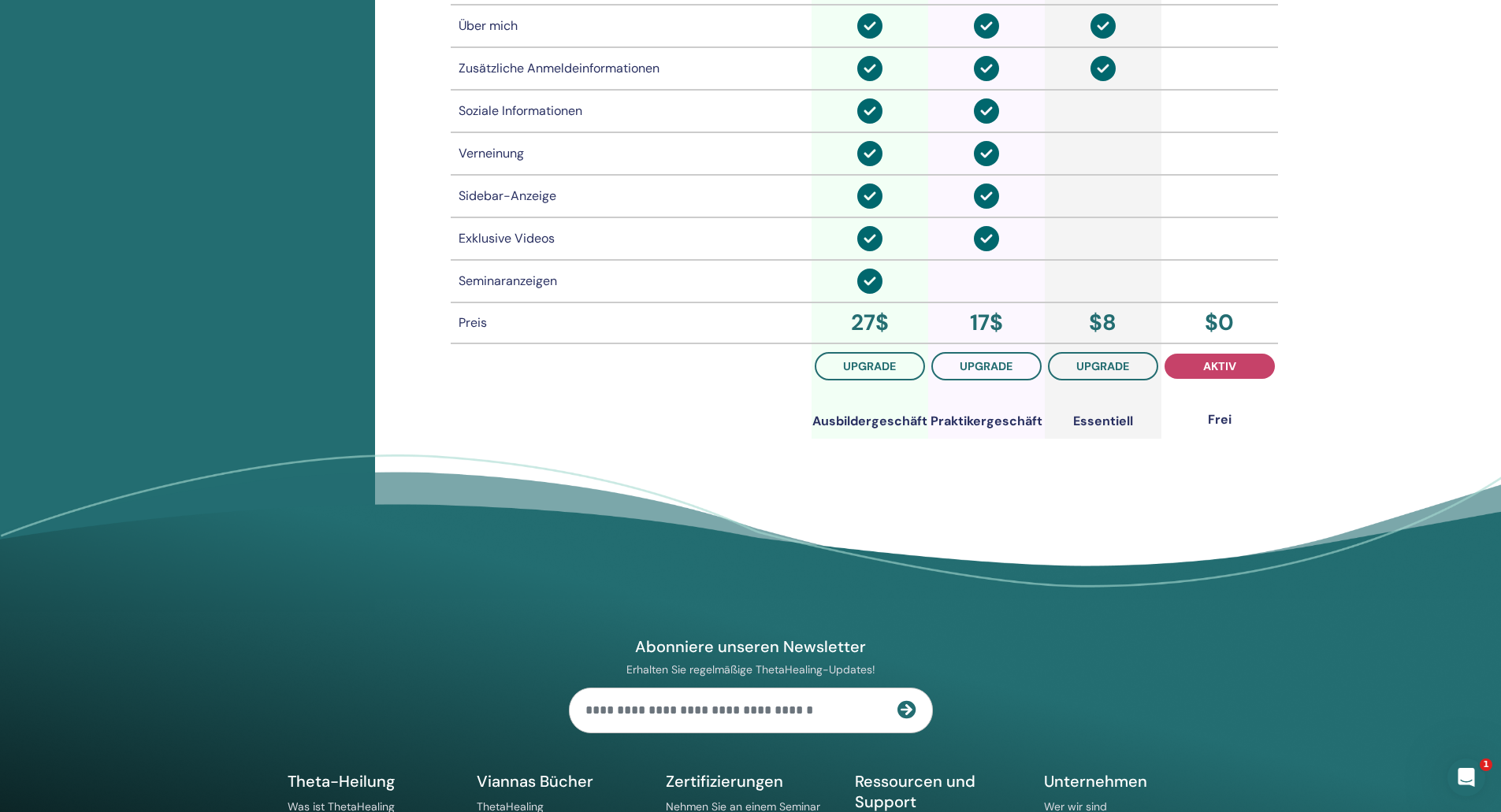
scroll to position [1374, 0]
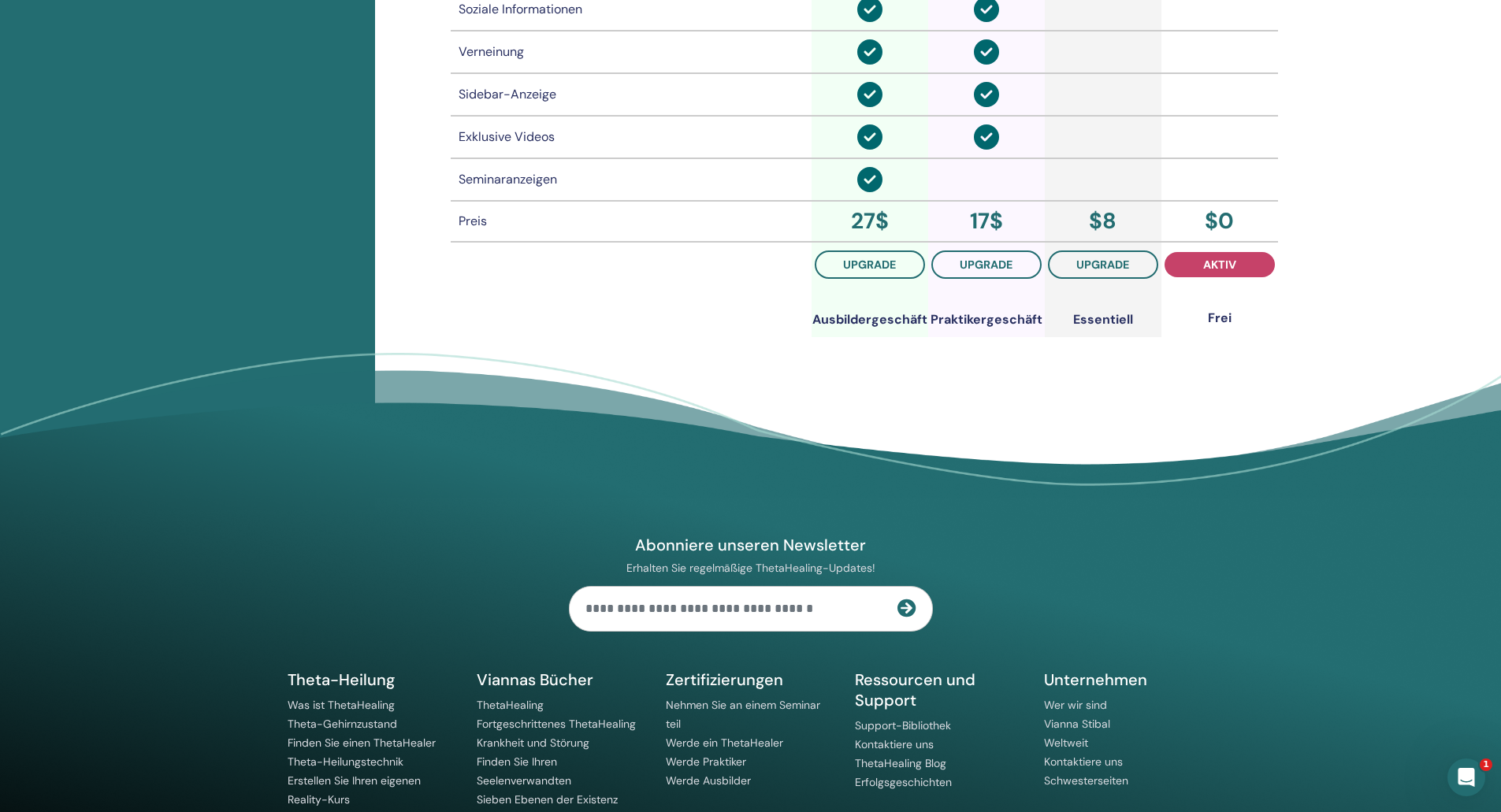
click at [788, 602] on input "text" at bounding box center [733, 608] width 328 height 44
type input "**********"
click at [905, 605] on icon at bounding box center [907, 608] width 19 height 19
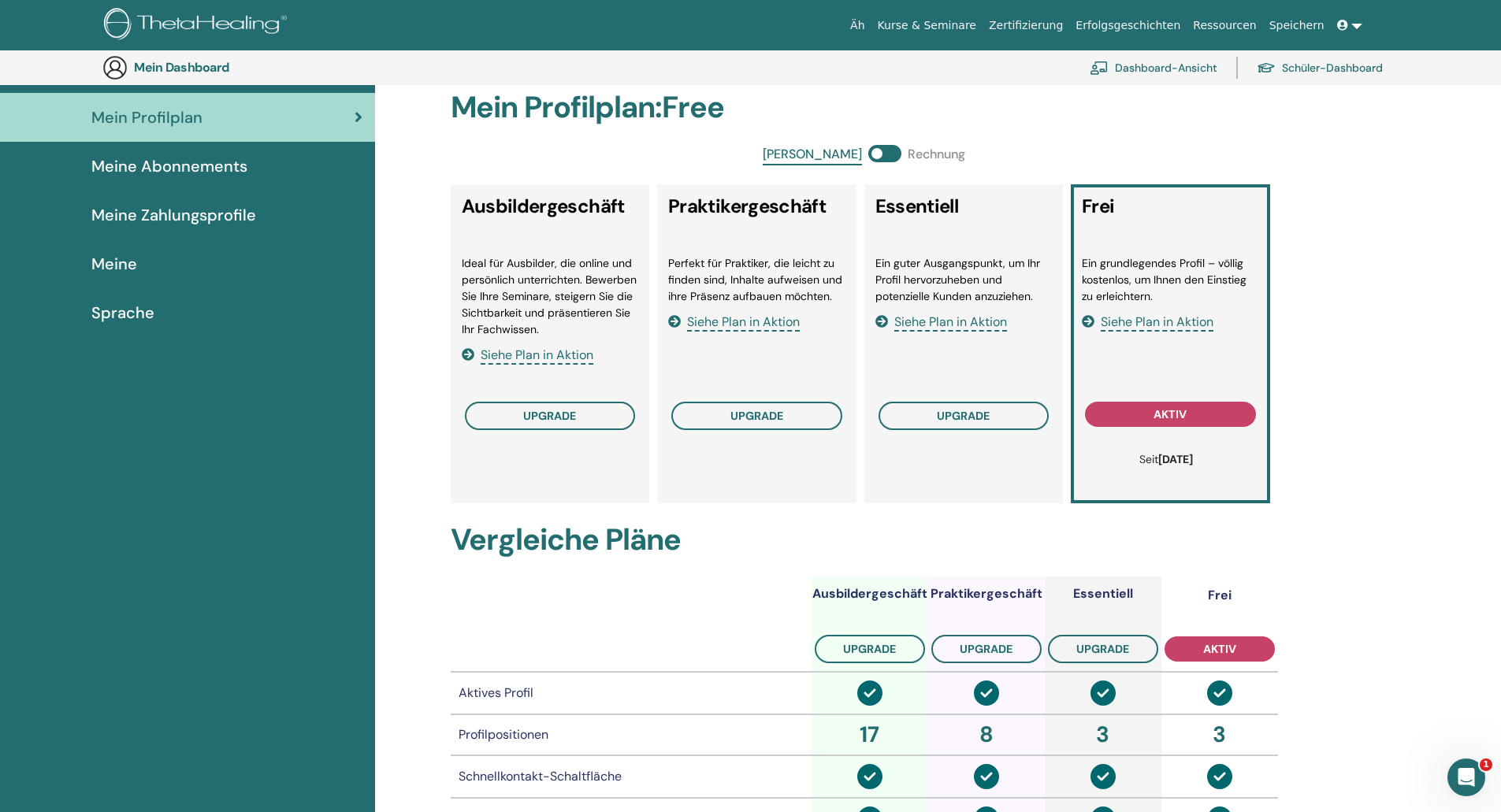
scroll to position [0, 0]
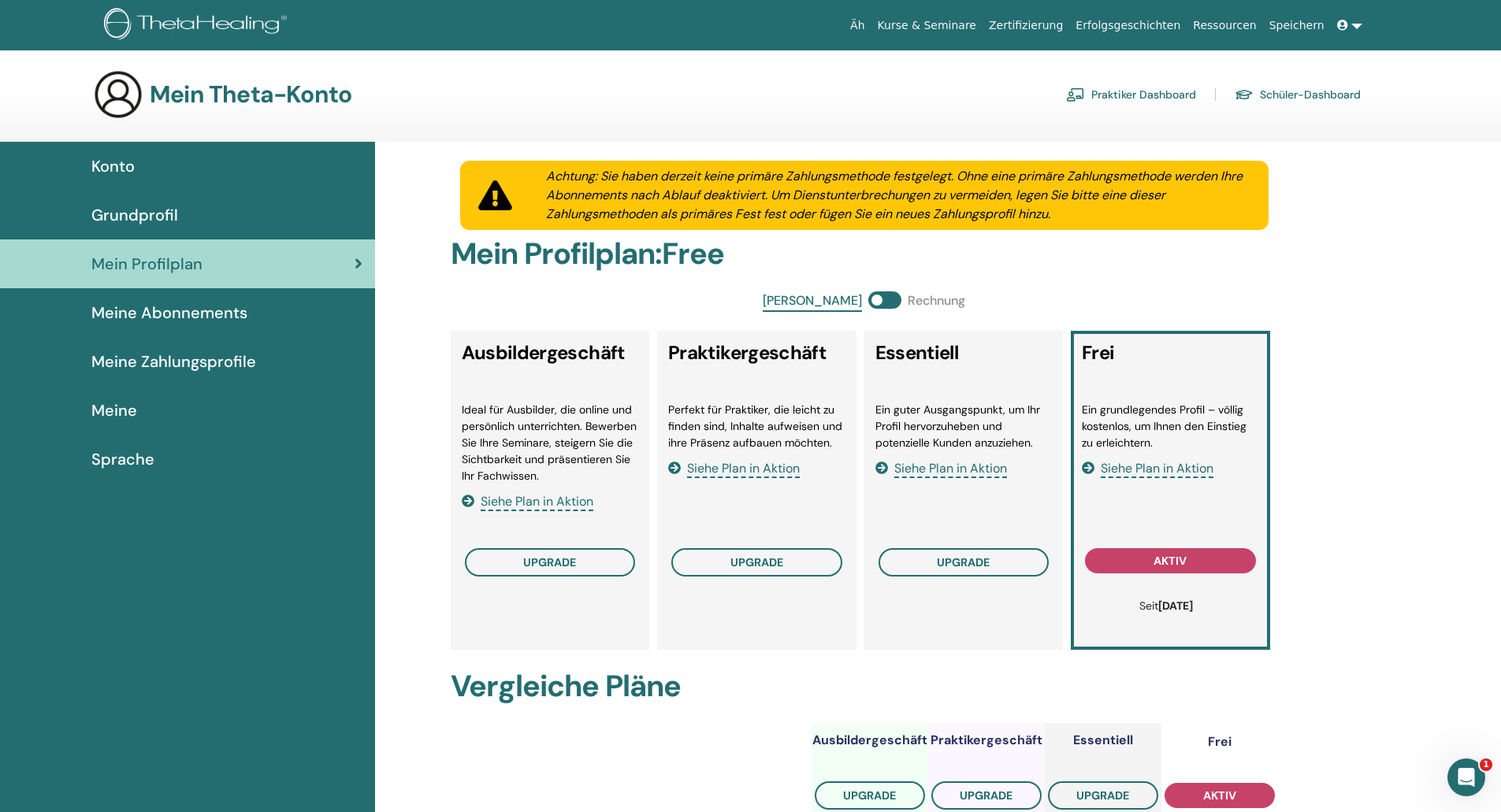
click at [123, 207] on font "Grundprofil" at bounding box center [135, 215] width 87 height 21
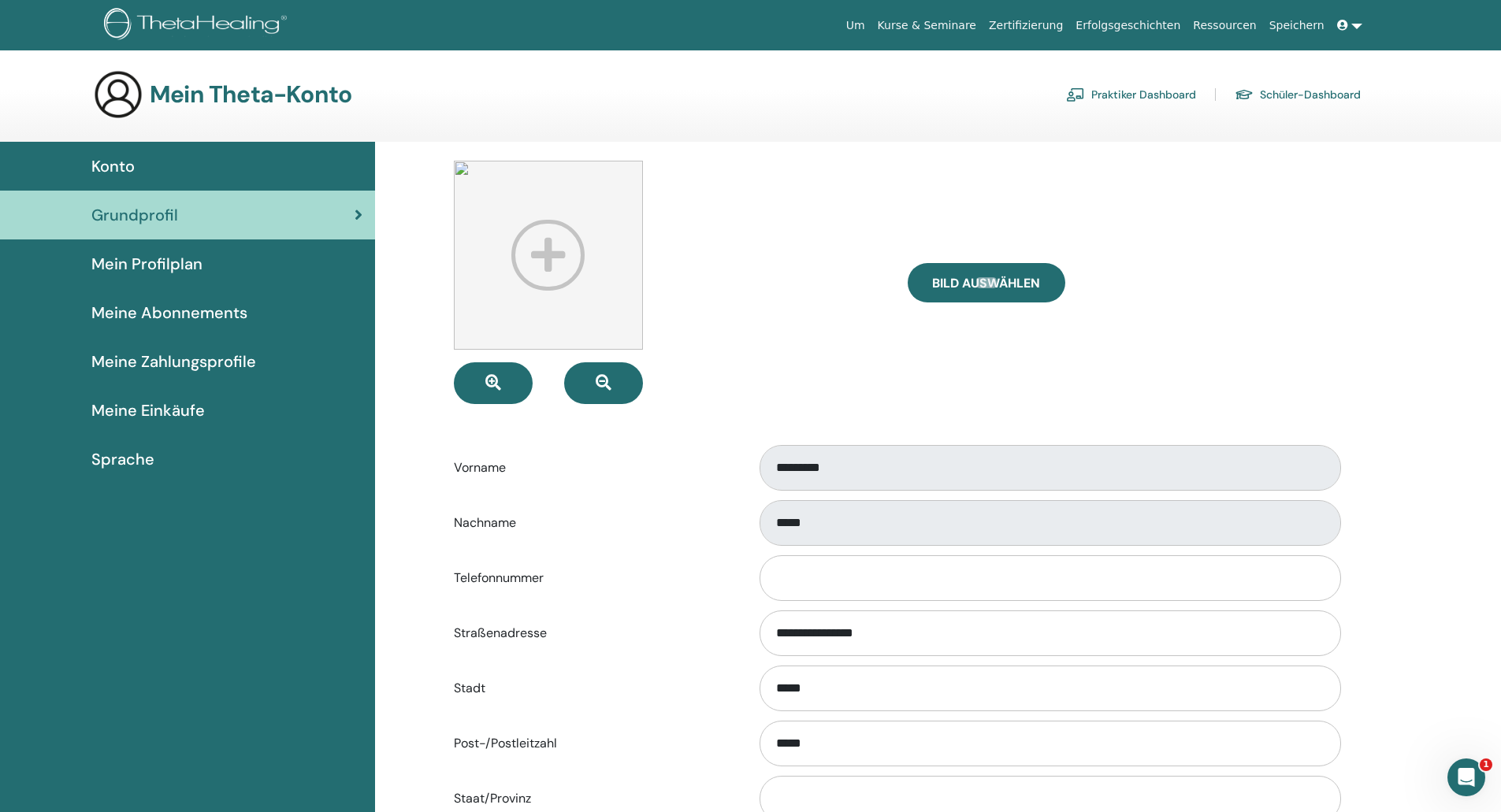
click at [102, 156] on span "Konto" at bounding box center [113, 166] width 43 height 24
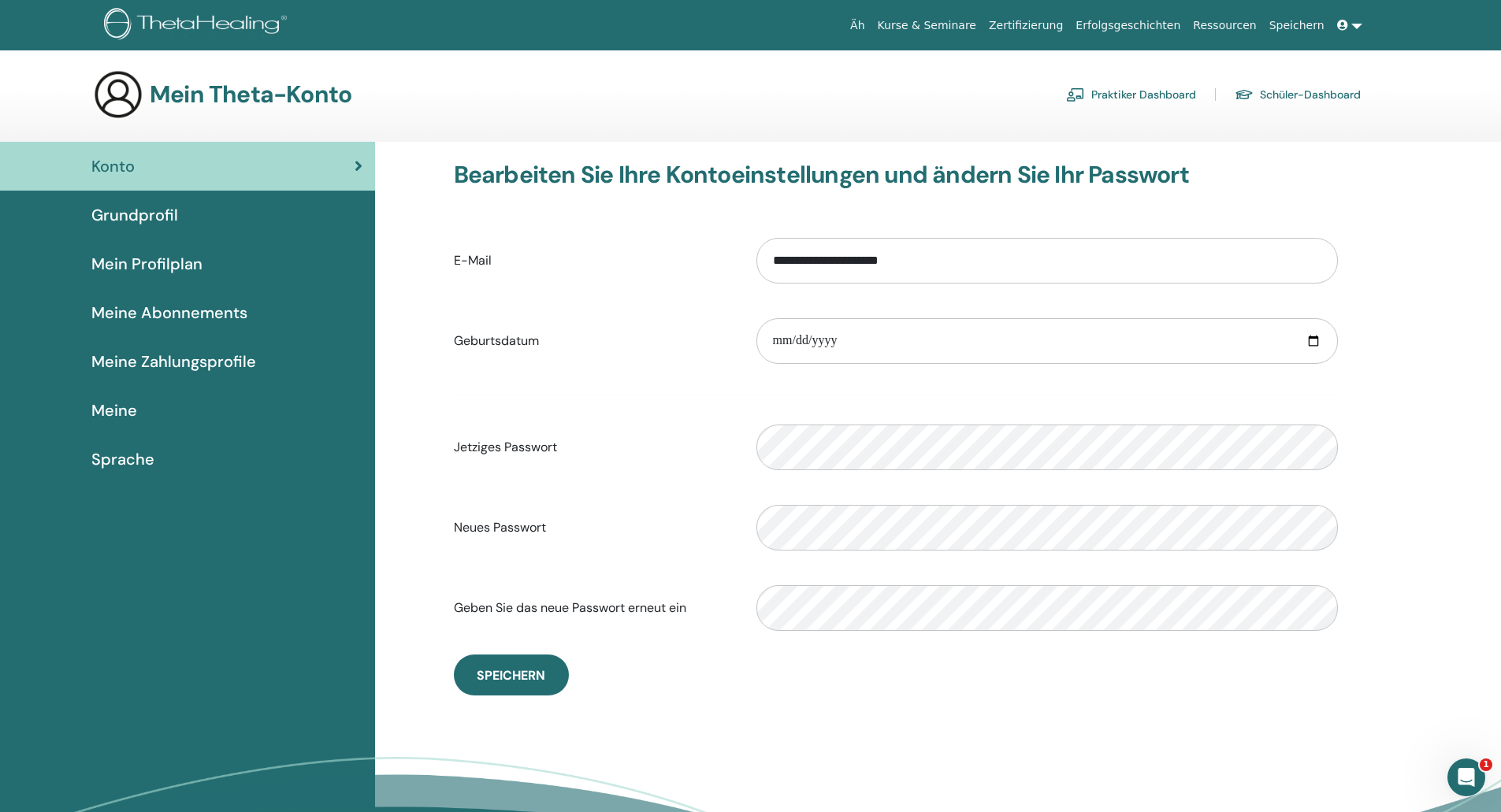
click at [976, 23] on font "Kurse & Seminare" at bounding box center [927, 25] width 98 height 12
